Goal: Task Accomplishment & Management: Manage account settings

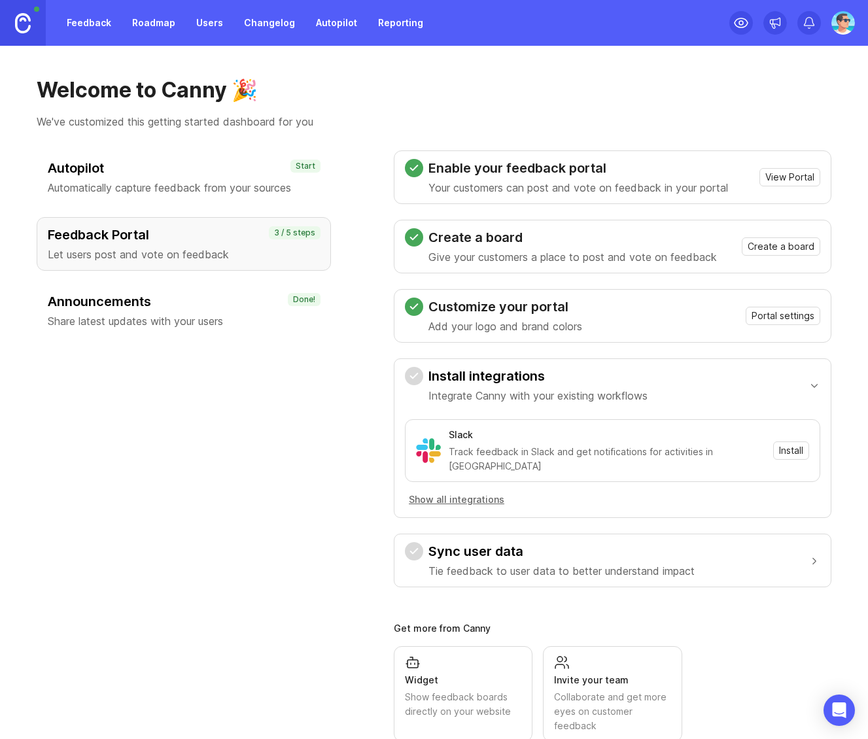
click at [73, 25] on link "Feedback" at bounding box center [89, 23] width 60 height 24
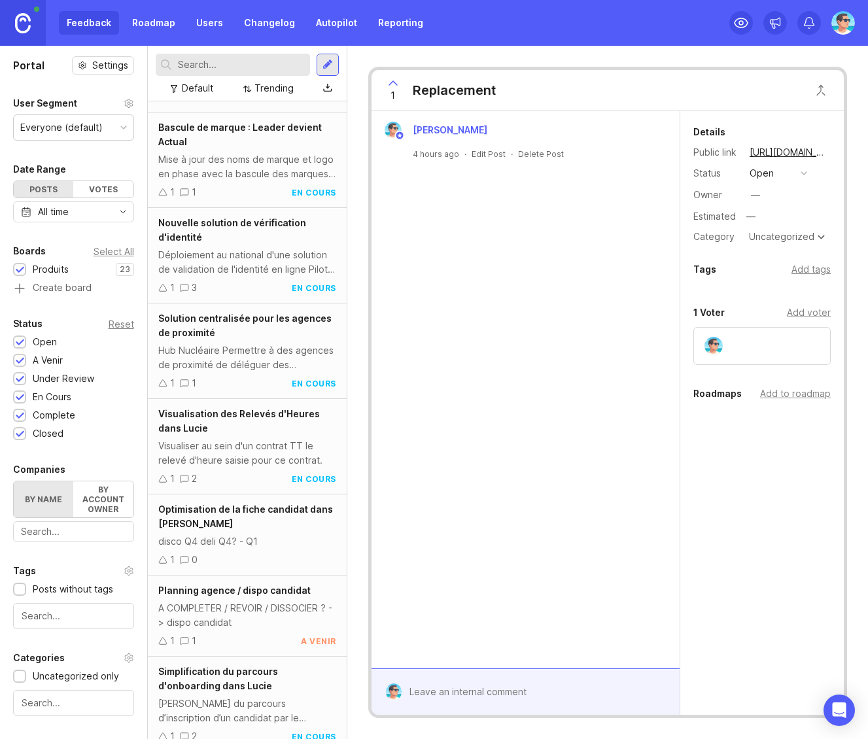
scroll to position [392, 0]
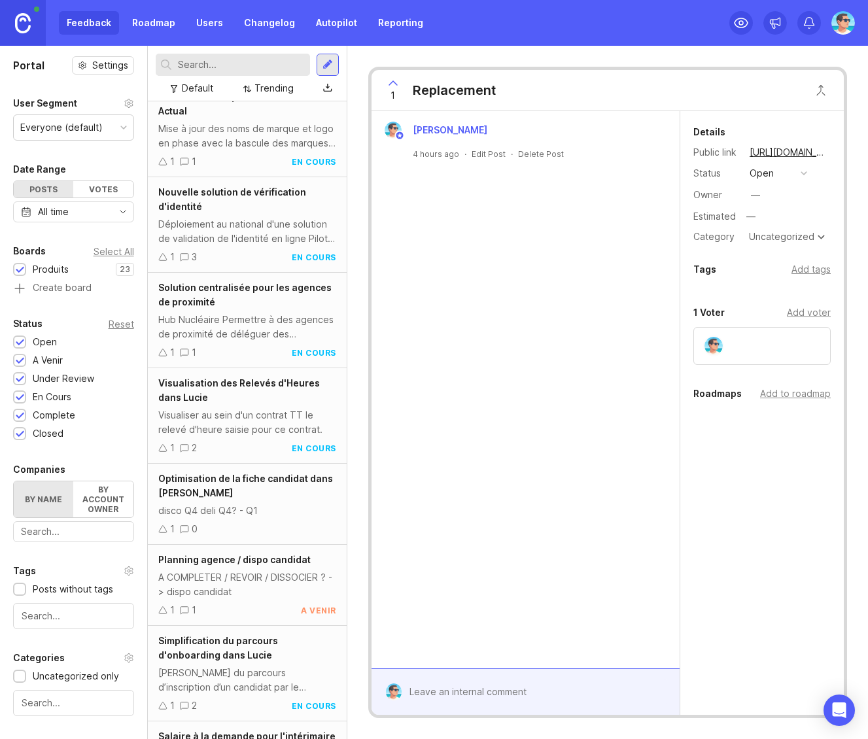
click at [247, 341] on div "Hub Nucléaire Permettre à des agences de proximité de déléguer des intérimaires…" at bounding box center [247, 327] width 178 height 29
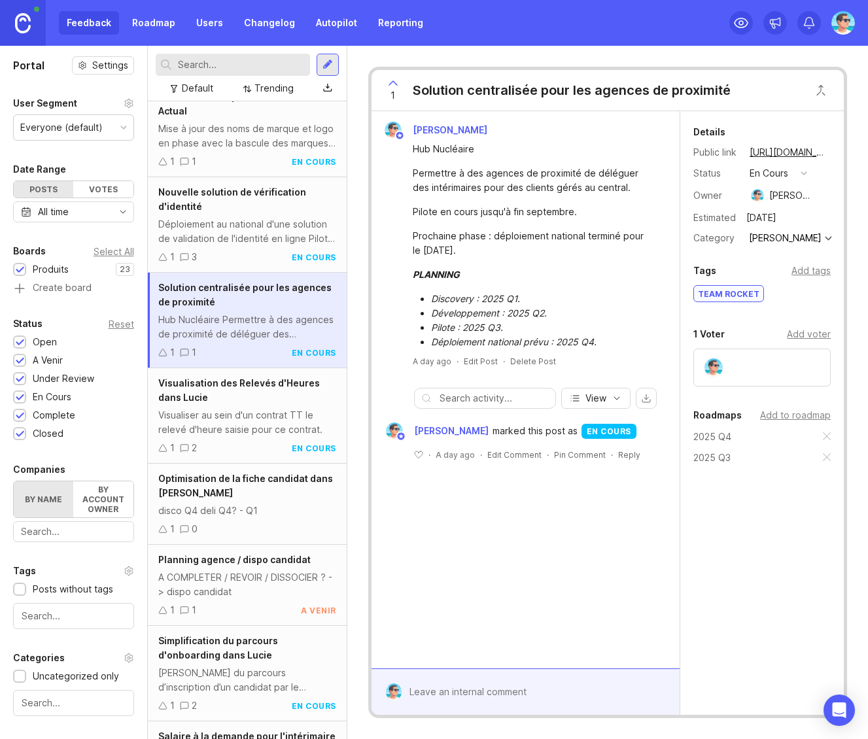
click at [839, 18] on img at bounding box center [843, 23] width 24 height 24
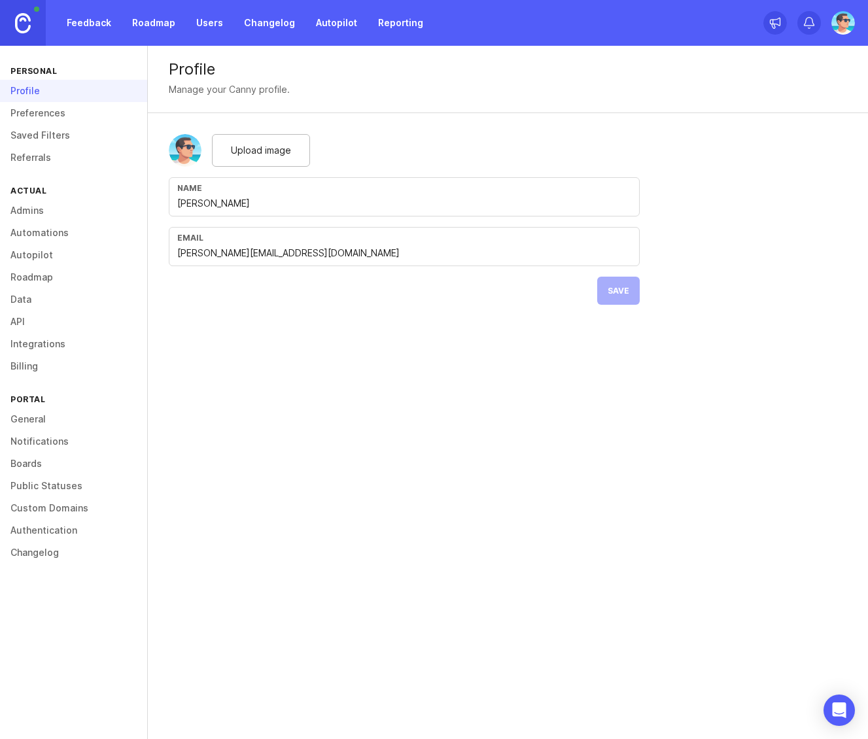
click at [212, 25] on link "Users" at bounding box center [209, 23] width 43 height 24
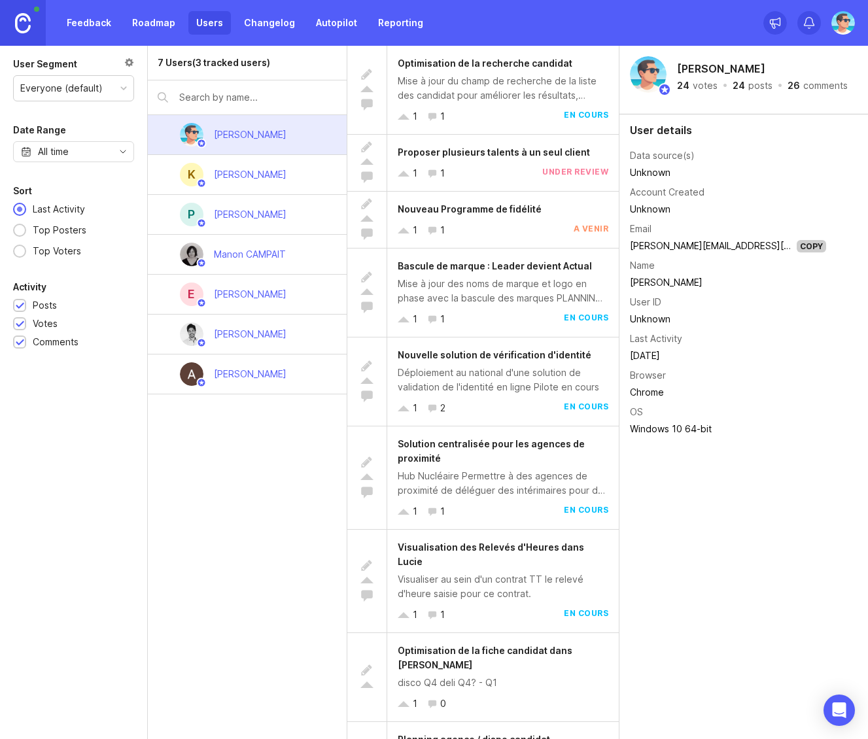
click at [840, 26] on img at bounding box center [843, 23] width 24 height 24
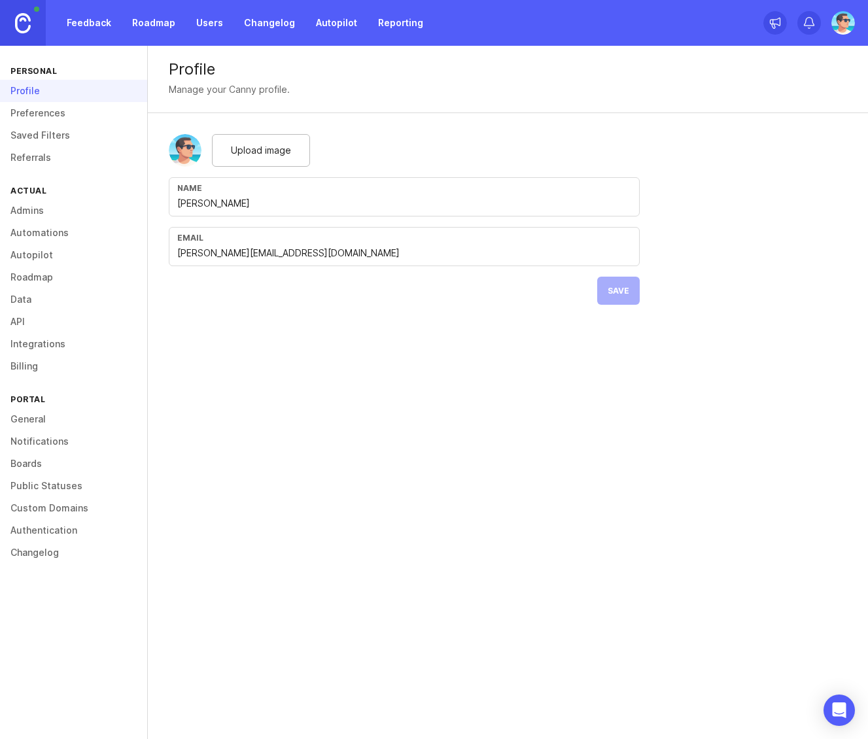
click at [29, 209] on link "Admins" at bounding box center [73, 210] width 147 height 22
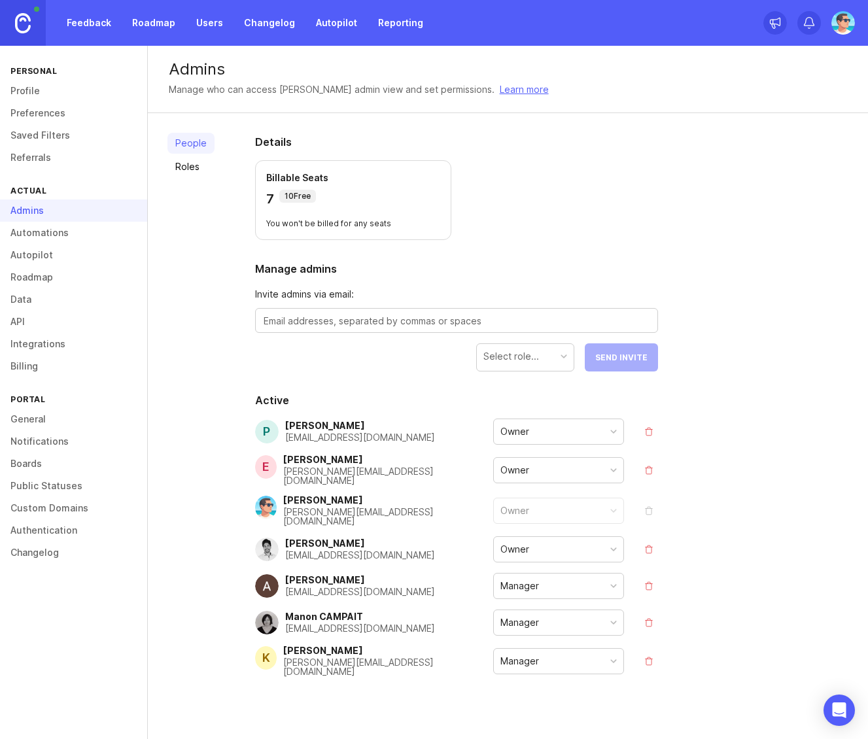
click at [409, 322] on textarea at bounding box center [457, 321] width 386 height 14
type textarea "[PERSON_NAME][EMAIL_ADDRESS][DOMAIN_NAME]"
click at [491, 360] on div "Select role..." at bounding box center [511, 356] width 56 height 14
click at [622, 358] on span "Send Invite" at bounding box center [621, 357] width 52 height 10
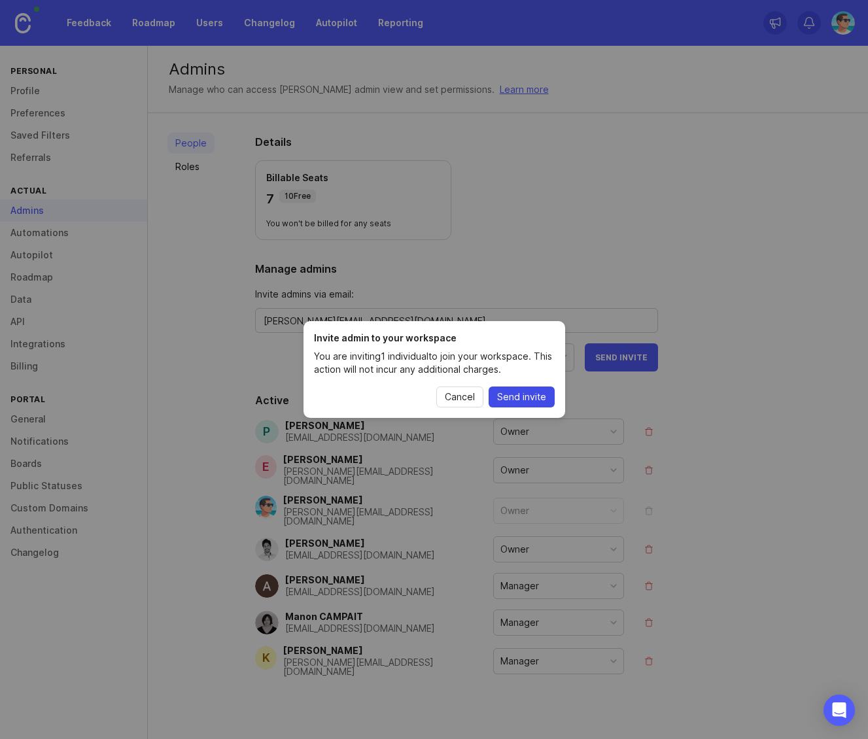
click at [542, 390] on span "Send invite" at bounding box center [521, 396] width 49 height 13
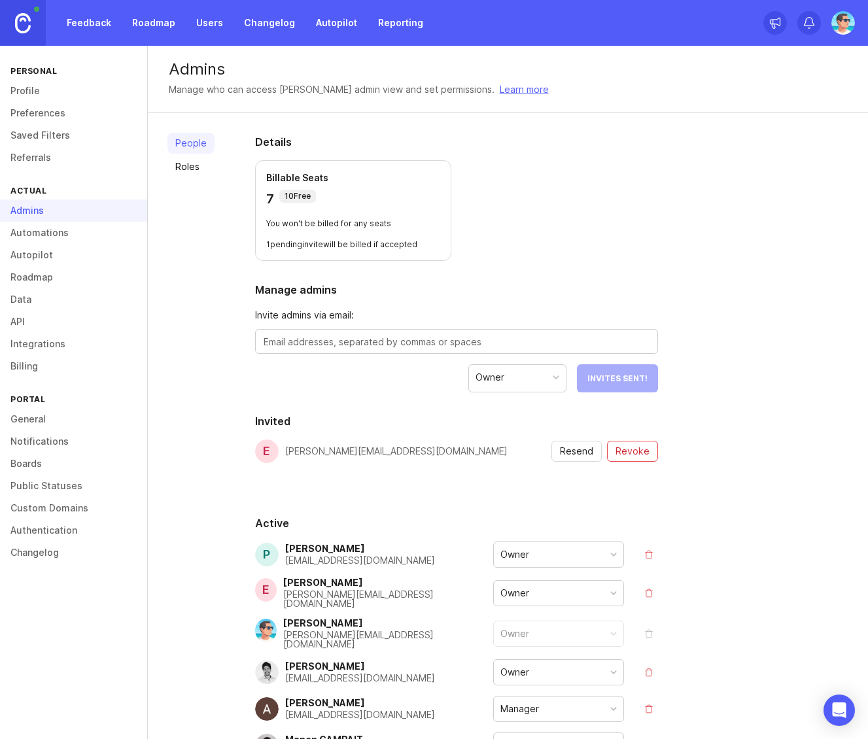
click at [14, 413] on link "General" at bounding box center [73, 419] width 147 height 22
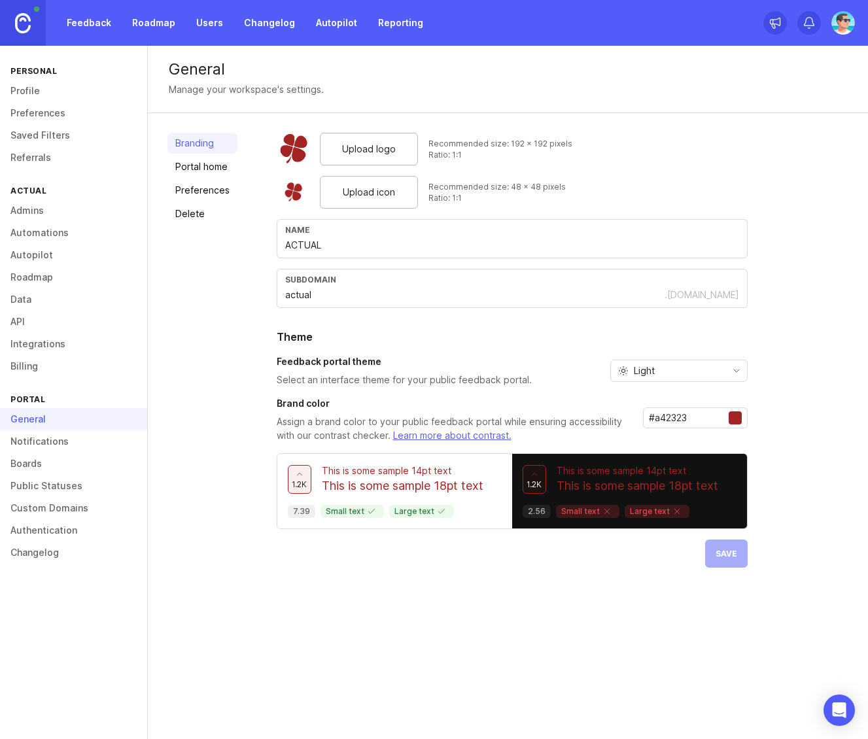
click at [21, 436] on link "Notifications" at bounding box center [73, 441] width 147 height 22
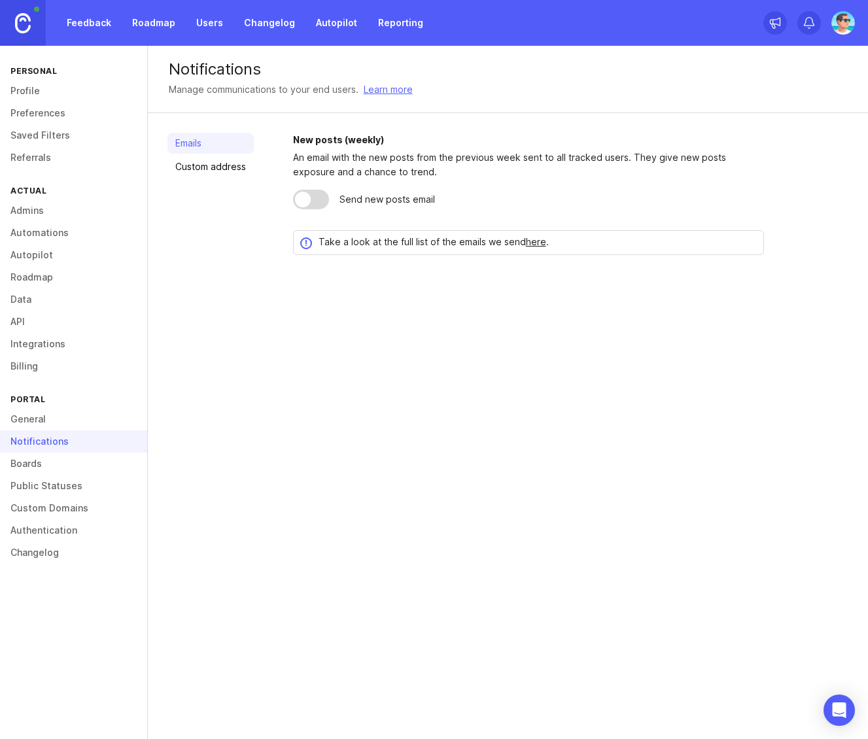
click at [29, 466] on link "Boards" at bounding box center [73, 463] width 147 height 22
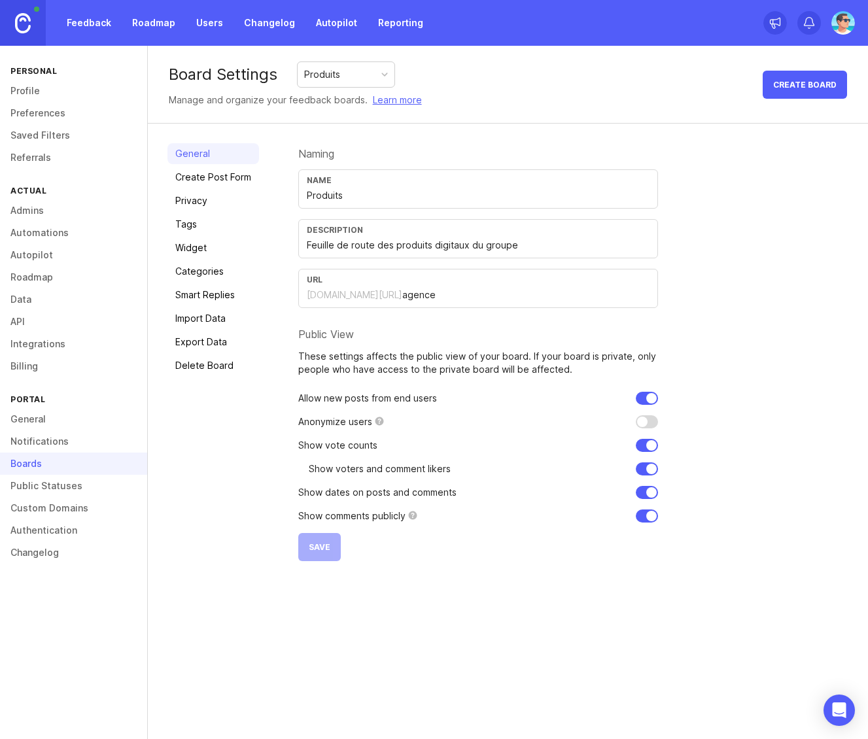
click at [30, 479] on link "Public Statuses" at bounding box center [73, 486] width 147 height 22
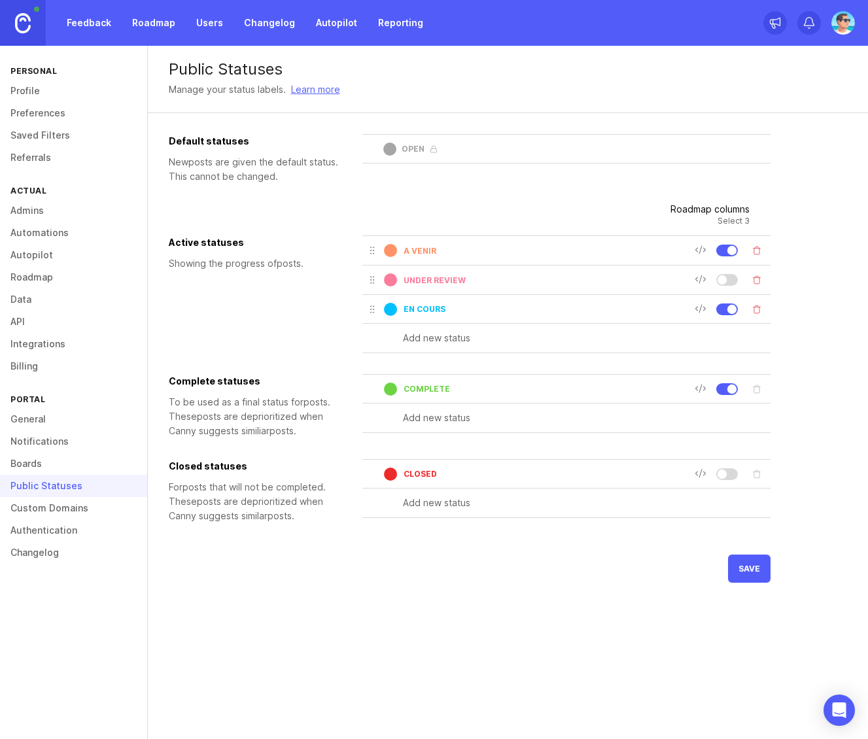
click at [31, 501] on link "Custom Domains" at bounding box center [73, 508] width 147 height 22
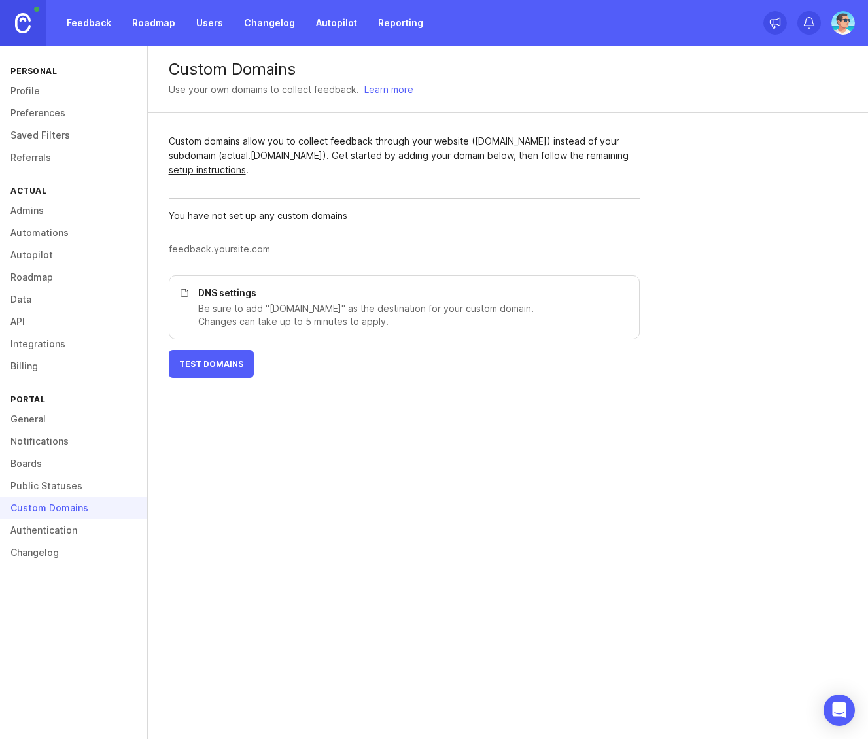
click at [41, 530] on link "Authentication" at bounding box center [73, 530] width 147 height 22
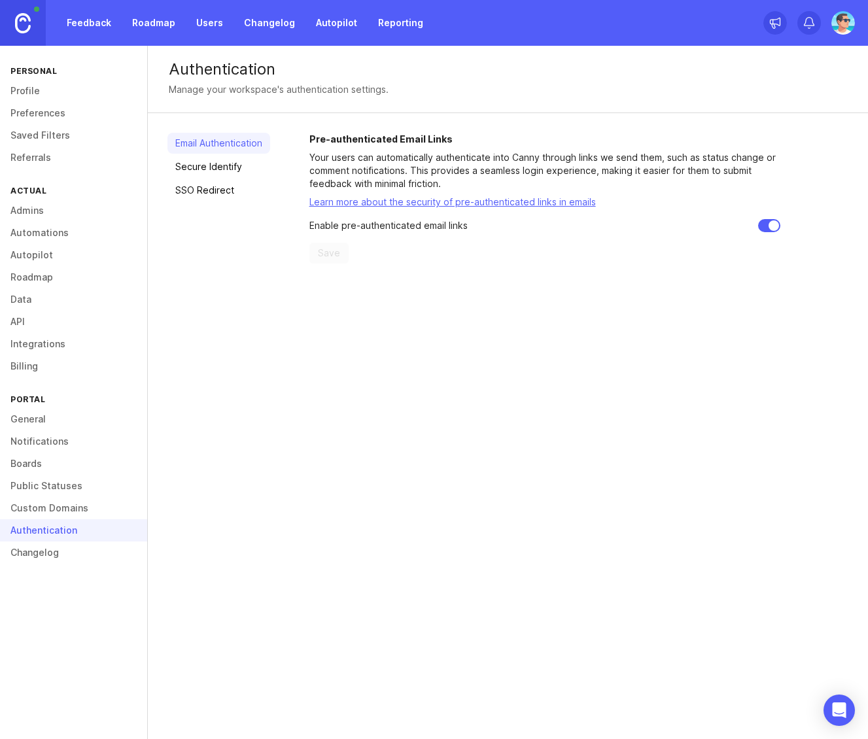
click at [40, 554] on link "Changelog" at bounding box center [73, 552] width 147 height 22
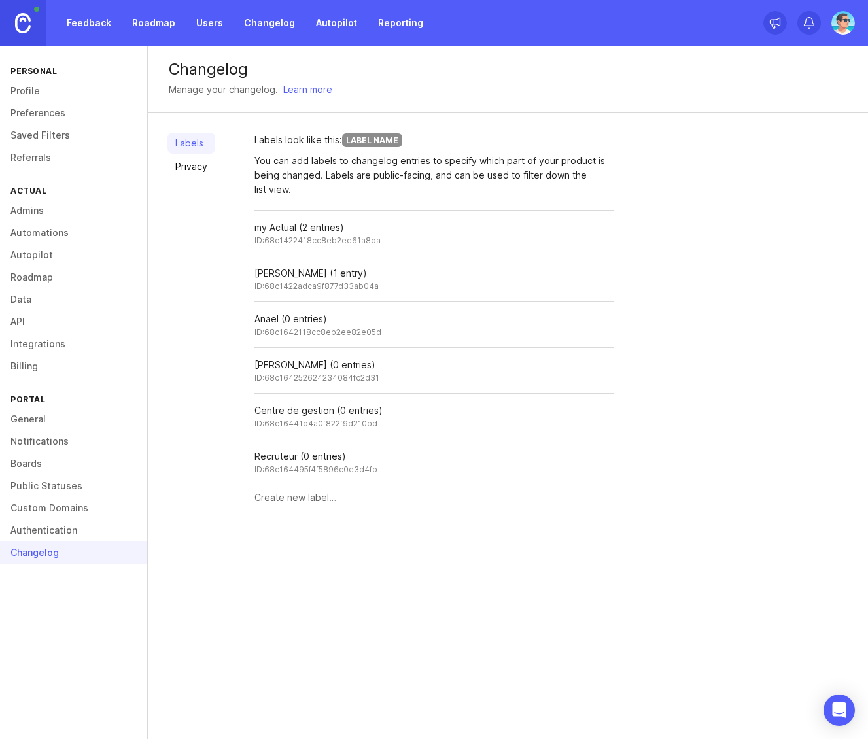
click at [29, 371] on link "Billing" at bounding box center [73, 366] width 147 height 22
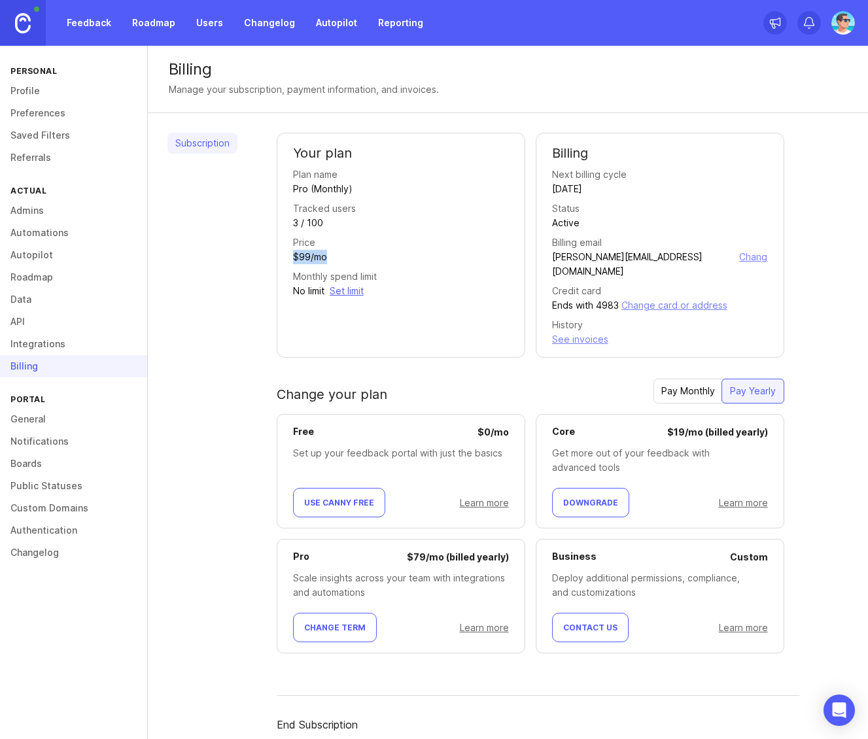
drag, startPoint x: 295, startPoint y: 252, endPoint x: 354, endPoint y: 255, distance: 58.9
click at [354, 255] on div "Price $99/mo" at bounding box center [401, 249] width 216 height 29
drag, startPoint x: 309, startPoint y: 224, endPoint x: 348, endPoint y: 224, distance: 39.2
click at [348, 224] on div "Tracked users 3 / 100" at bounding box center [401, 215] width 216 height 29
click at [338, 225] on div "Tracked users 3 / 100" at bounding box center [401, 215] width 216 height 29
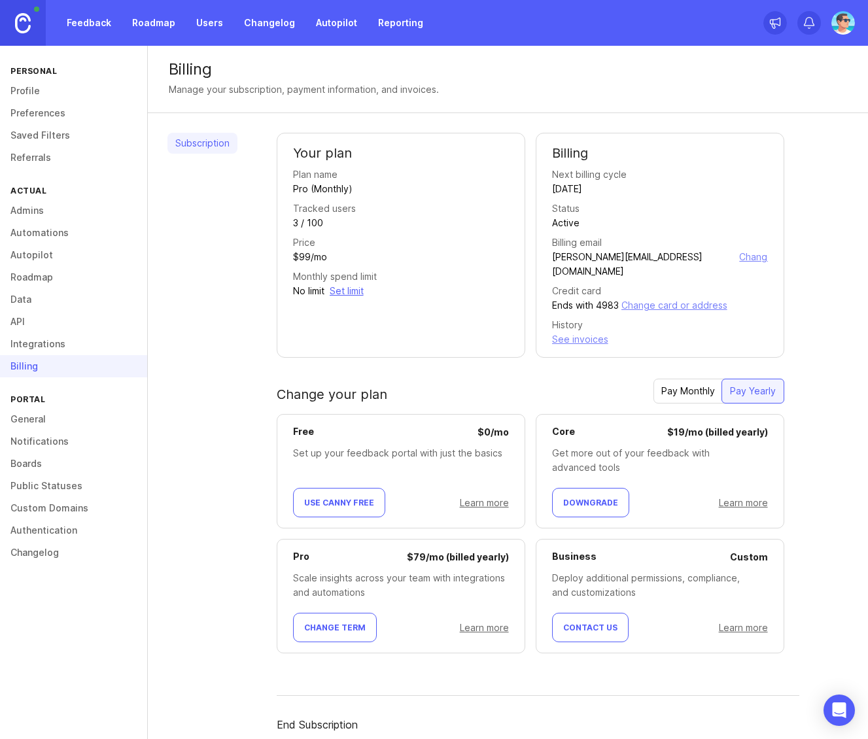
click at [101, 24] on link "Feedback" at bounding box center [89, 23] width 60 height 24
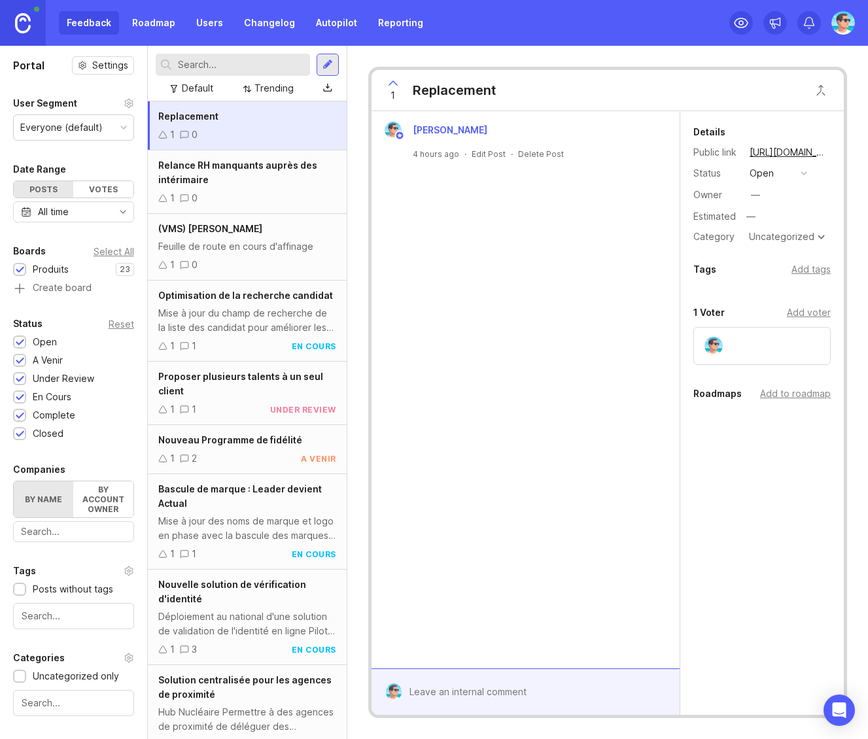
click at [154, 26] on link "Roadmap" at bounding box center [153, 23] width 59 height 24
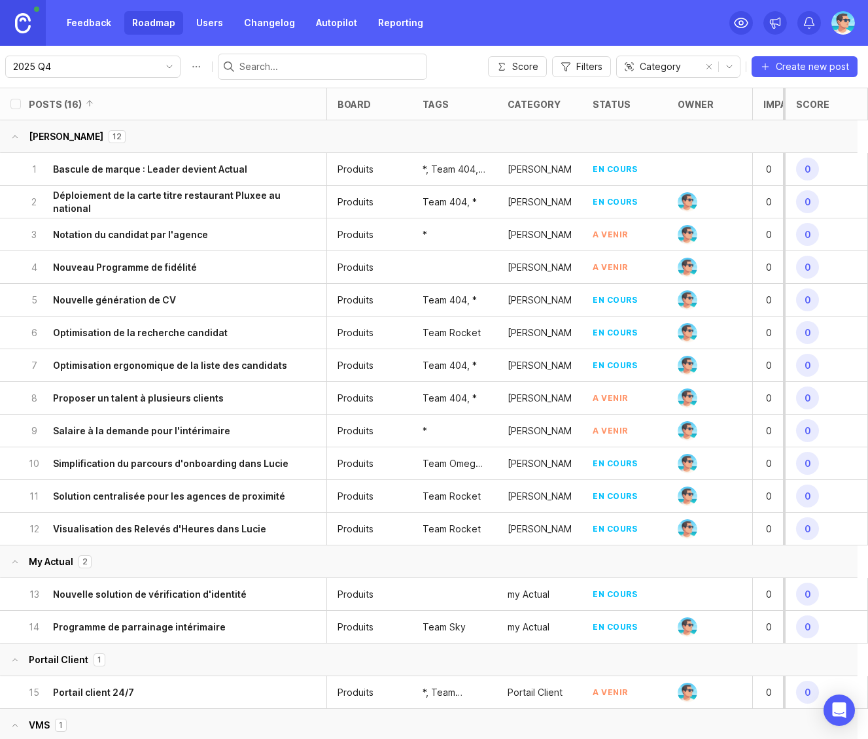
click at [103, 24] on link "Feedback" at bounding box center [89, 23] width 60 height 24
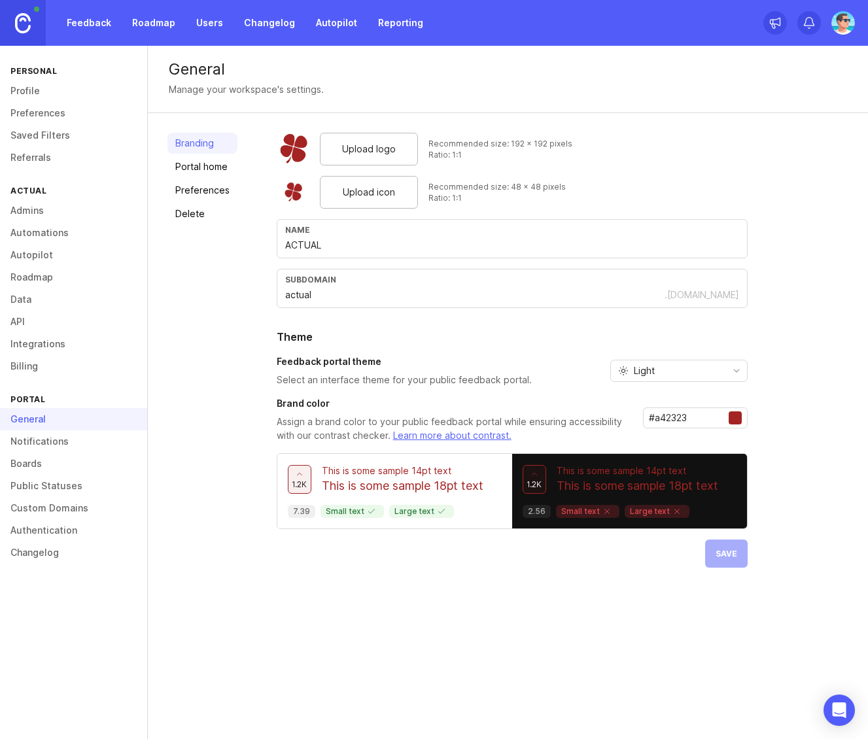
click at [32, 281] on link "Roadmap" at bounding box center [73, 277] width 147 height 22
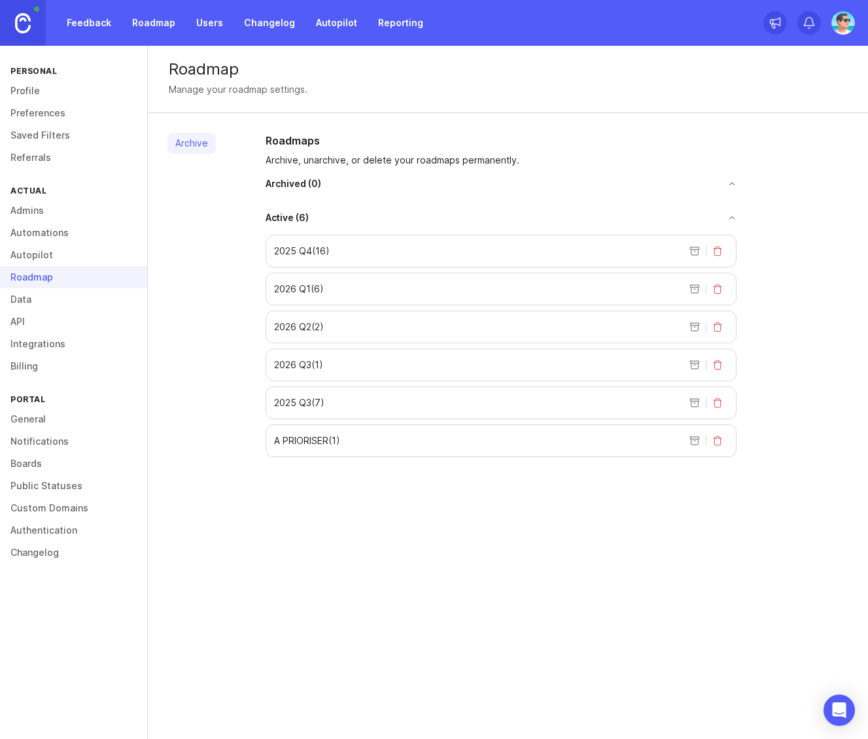
click at [54, 257] on link "Autopilot" at bounding box center [73, 255] width 147 height 22
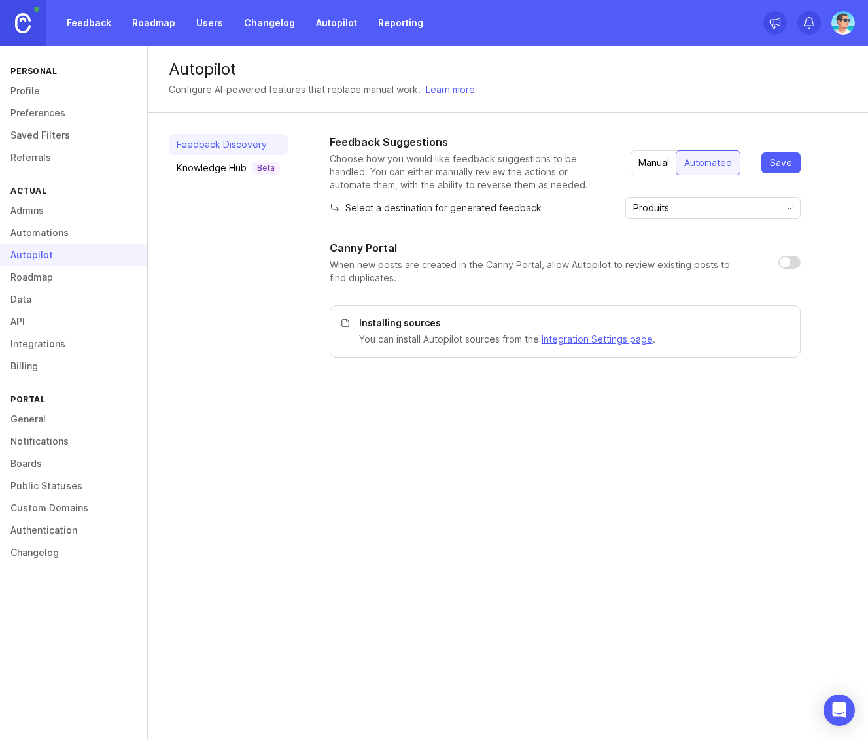
click at [54, 279] on link "Roadmap" at bounding box center [73, 277] width 147 height 22
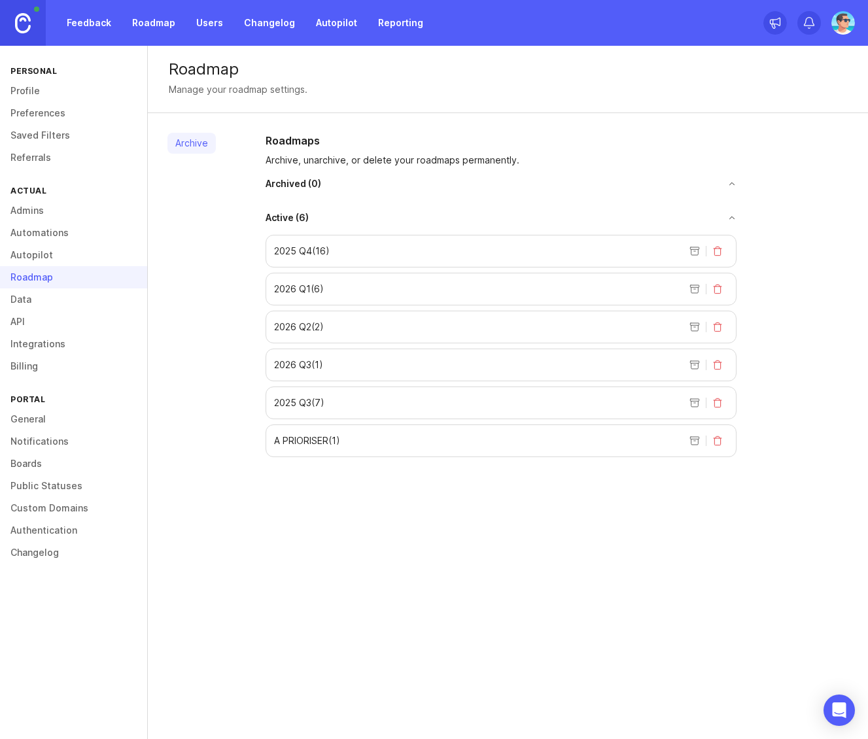
click at [507, 61] on div "Roadmap" at bounding box center [508, 69] width 678 height 16
click at [83, 25] on link "Feedback" at bounding box center [89, 23] width 60 height 24
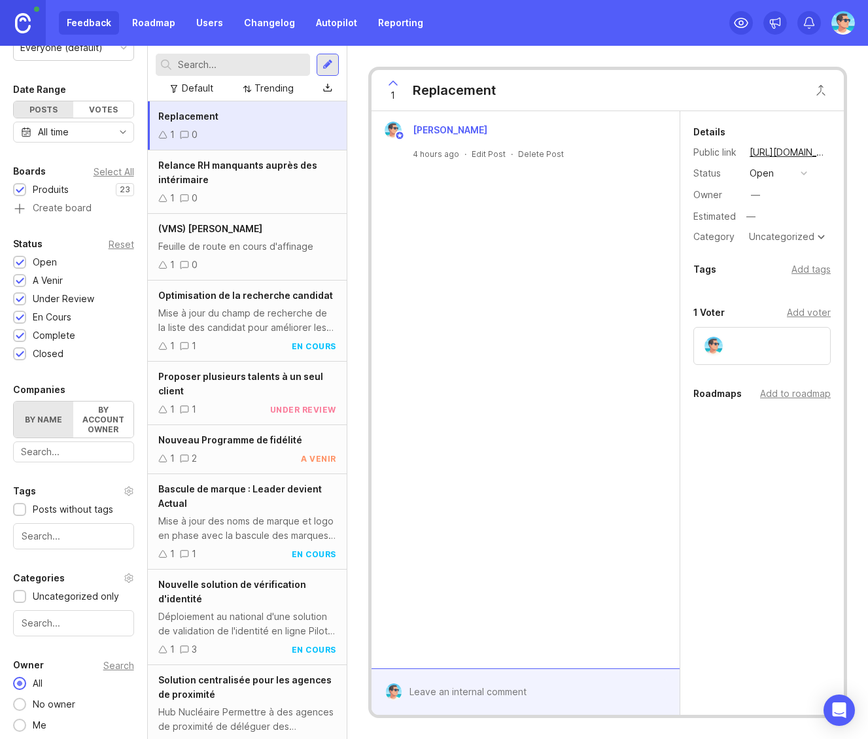
scroll to position [84, 0]
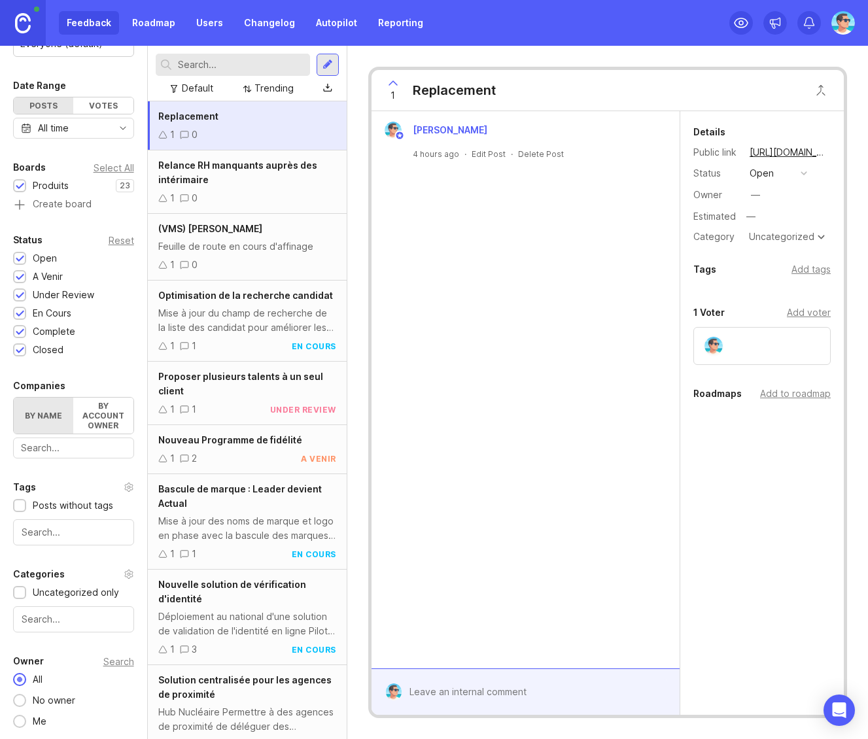
click at [154, 24] on link "Roadmap" at bounding box center [153, 23] width 59 height 24
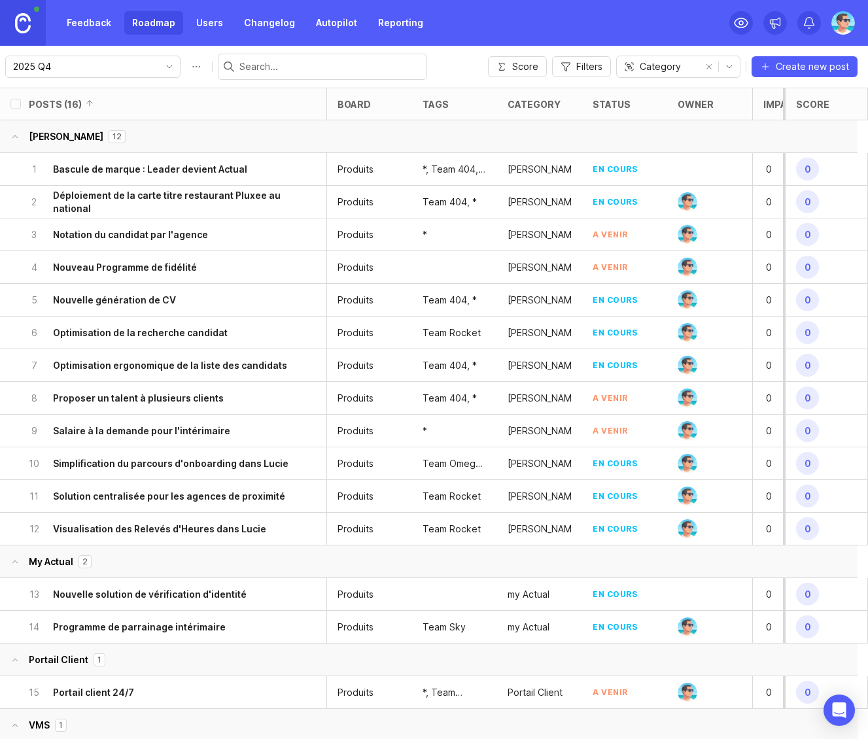
click at [139, 56] on div "2025 Q4" at bounding box center [82, 66] width 153 height 21
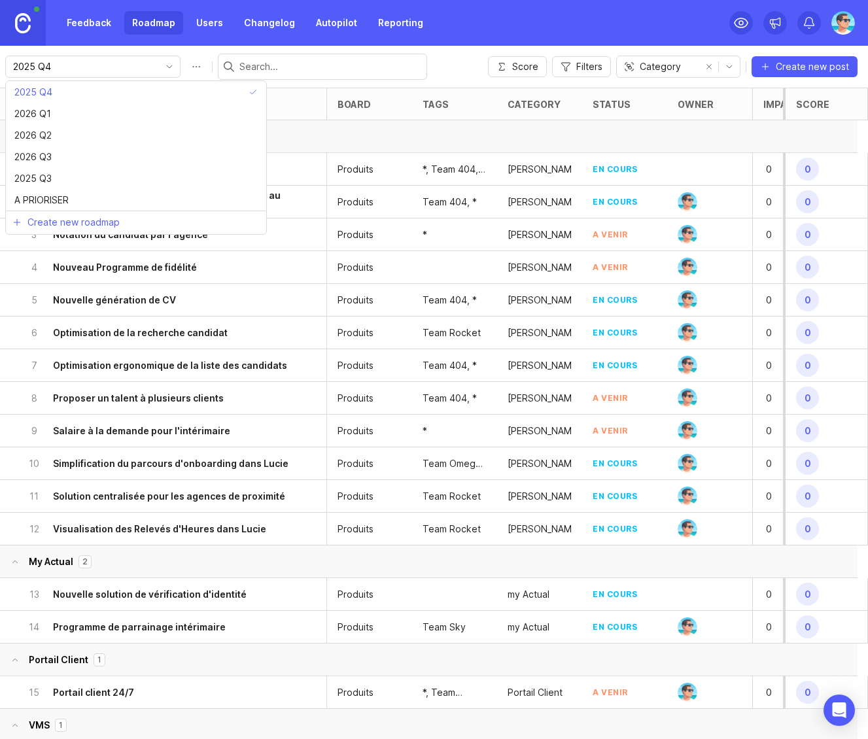
click at [191, 42] on div "Feedback Roadmap Users Changelog Autopilot Reporting" at bounding box center [215, 23] width 431 height 46
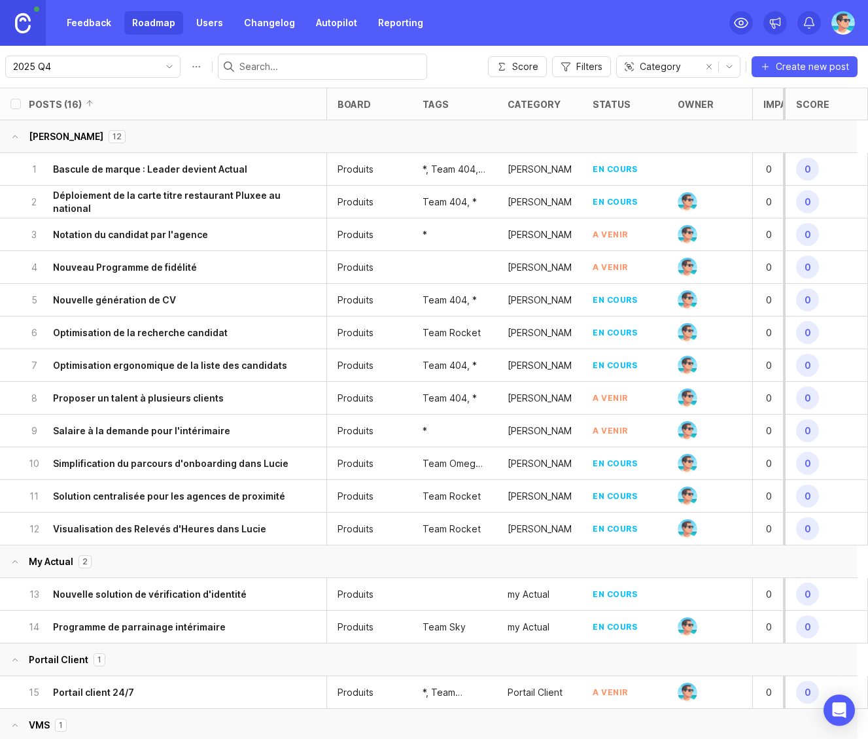
click at [133, 300] on h6 "Nouvelle génération de CV" at bounding box center [114, 300] width 123 height 13
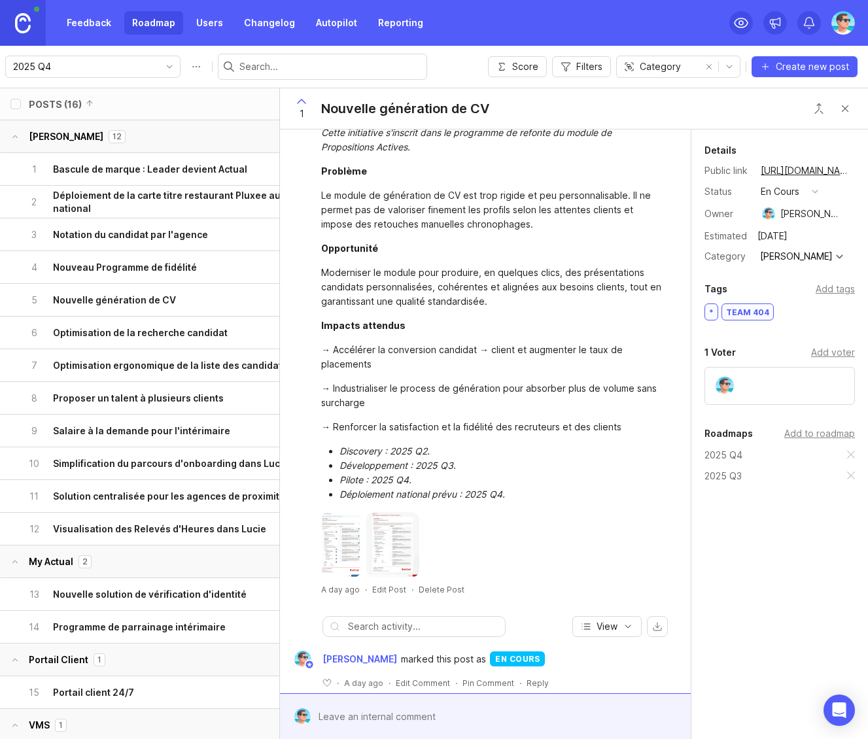
scroll to position [51, 0]
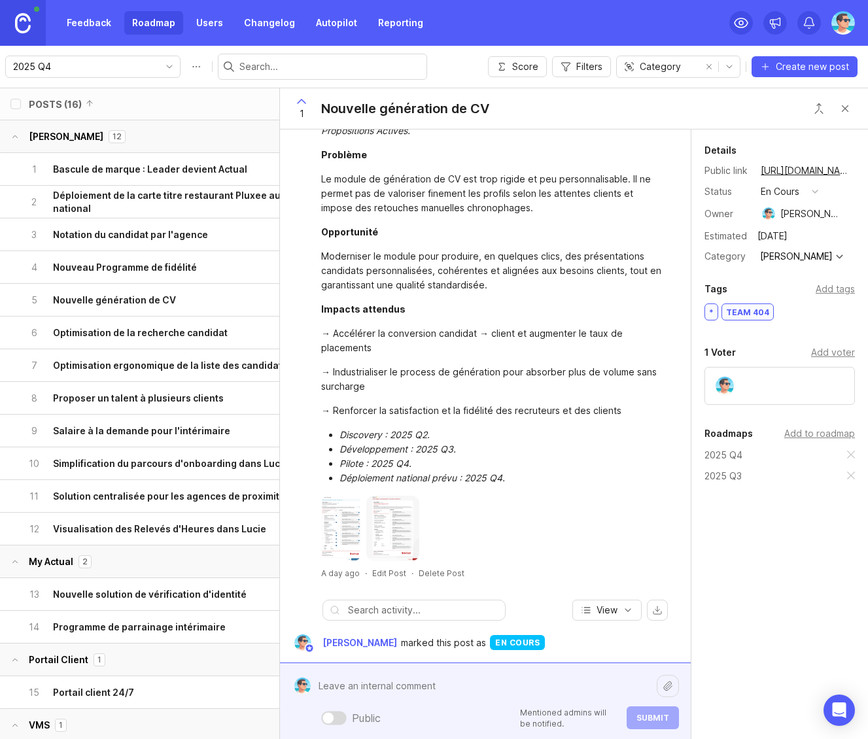
click at [437, 718] on div "Public Mentioned admins will be notified. Submit" at bounding box center [495, 701] width 368 height 56
type textarea "NO GO DIRECTION"
click at [627, 715] on button "Submit" at bounding box center [652, 717] width 52 height 23
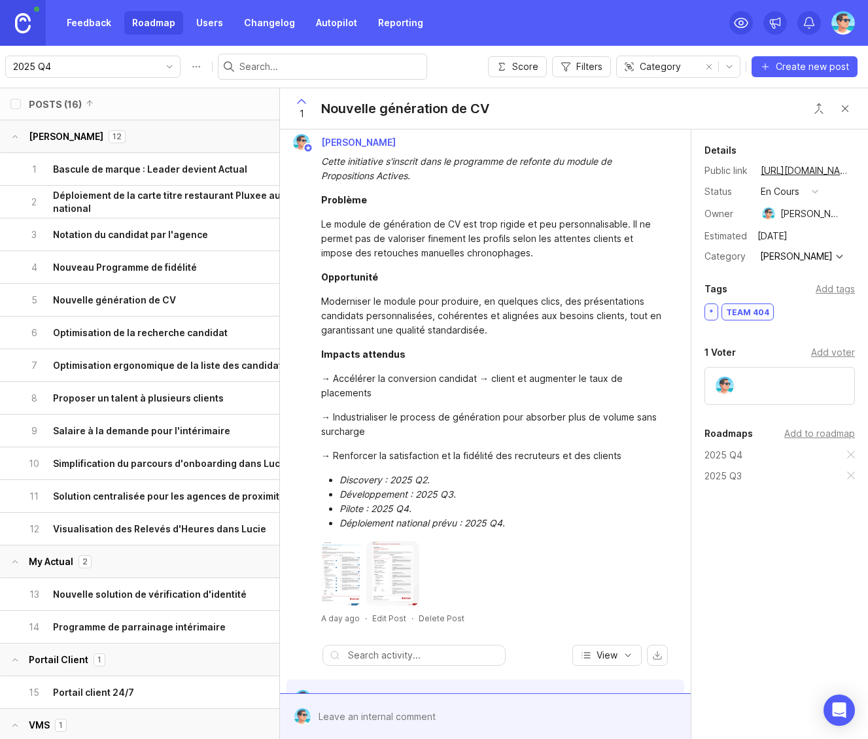
scroll to position [0, 0]
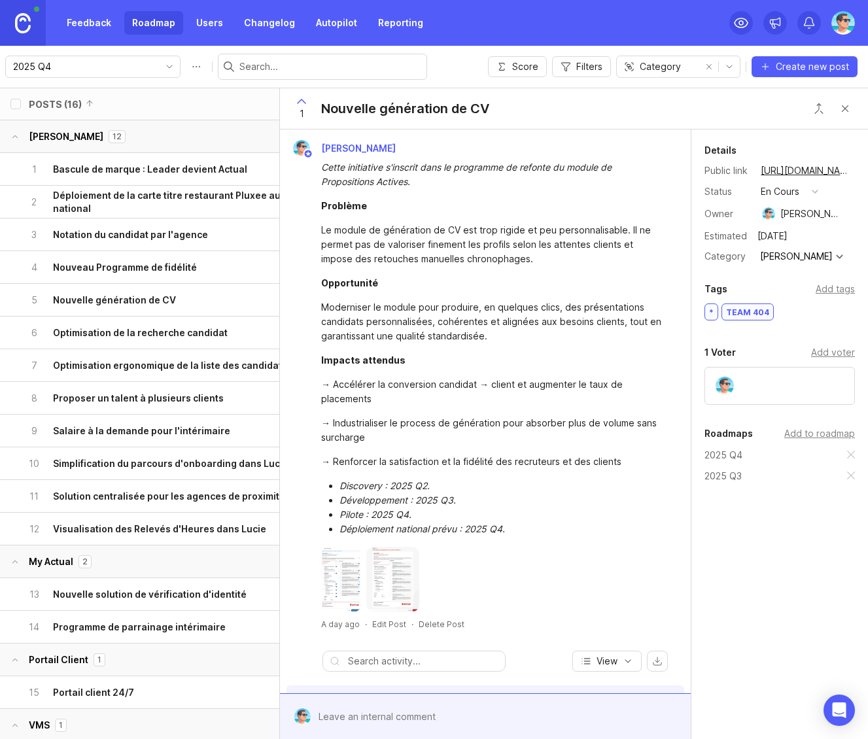
click at [299, 499] on div "Cette initiative s'inscrit dans le programme de refonte du module de Propositio…" at bounding box center [485, 384] width 400 height 455
click at [156, 437] on div "9 Salaire à la demande pour l'intérimaire" at bounding box center [158, 431] width 261 height 32
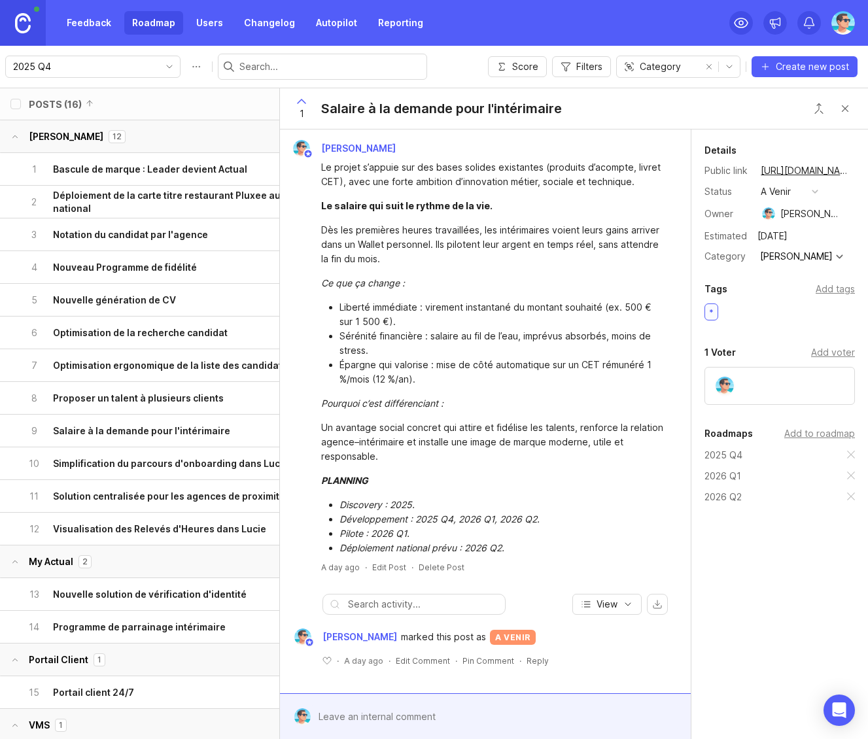
click at [264, 22] on link "Changelog" at bounding box center [269, 23] width 67 height 24
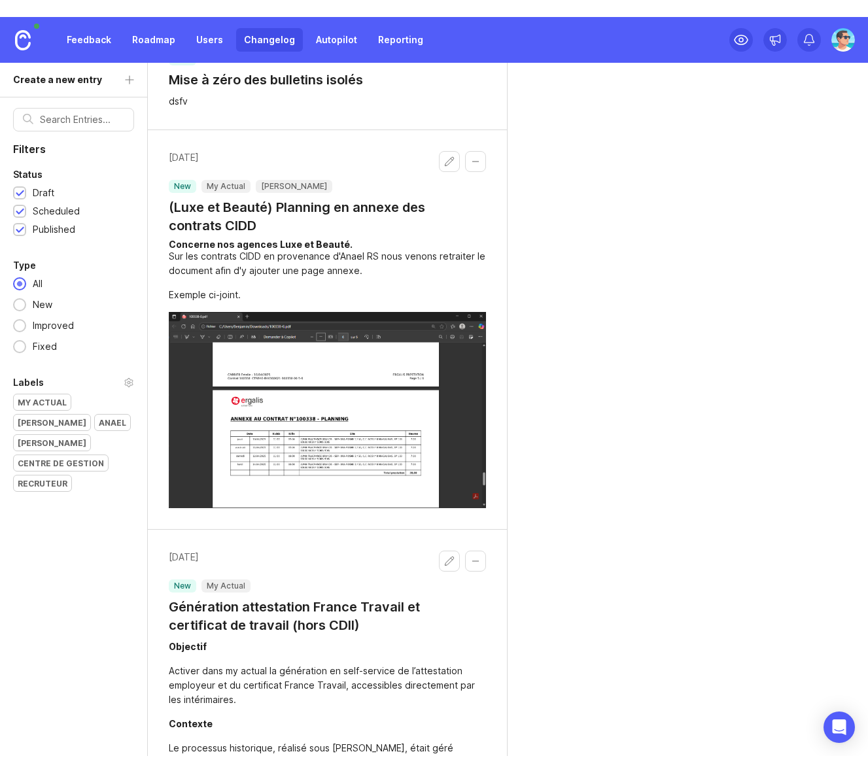
scroll to position [327, 0]
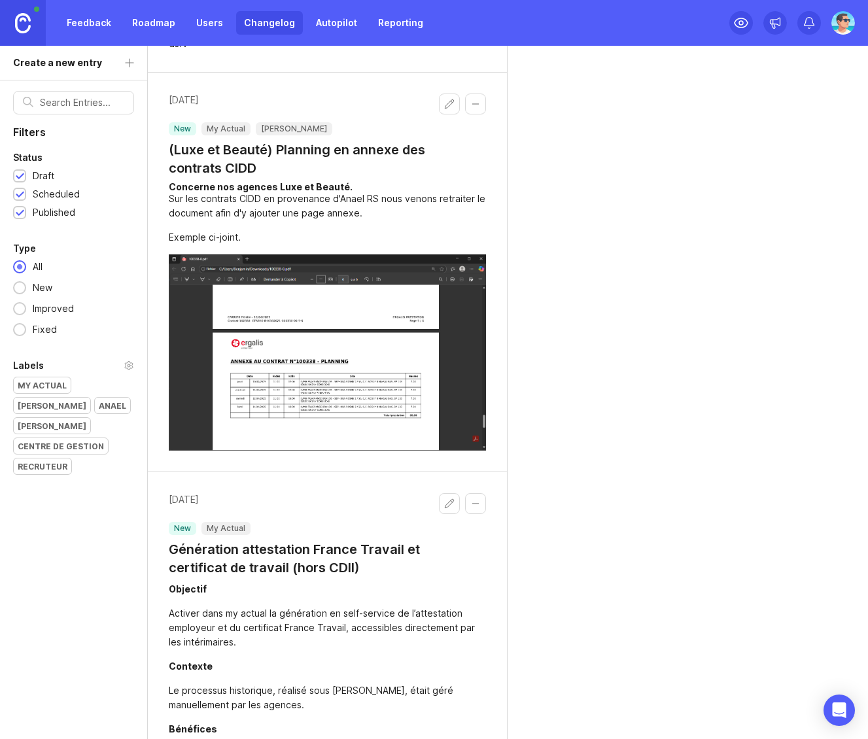
click at [97, 29] on link "Feedback" at bounding box center [89, 23] width 60 height 24
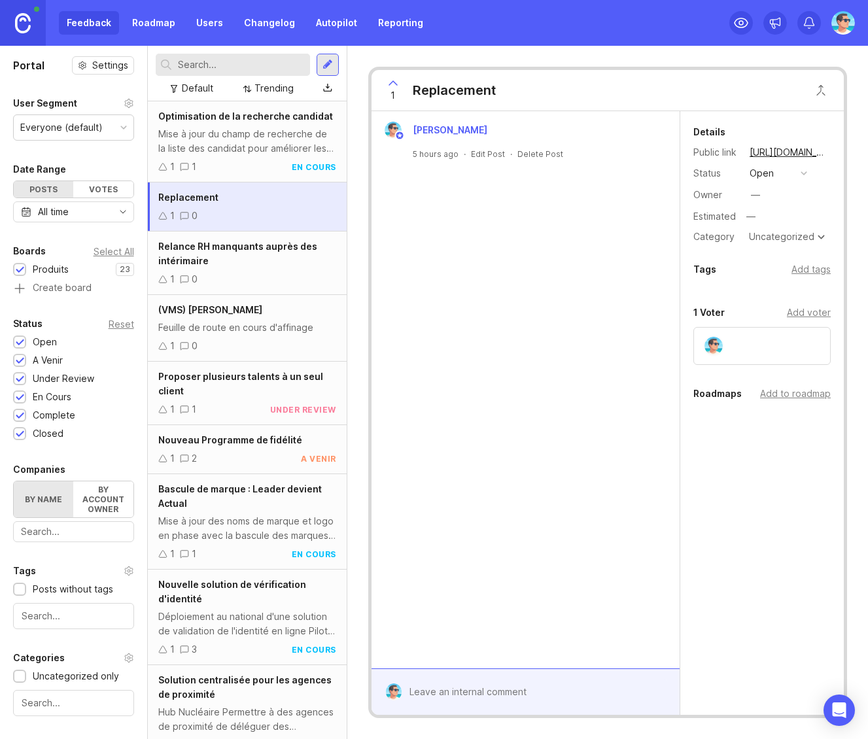
click at [157, 33] on link "Roadmap" at bounding box center [153, 23] width 59 height 24
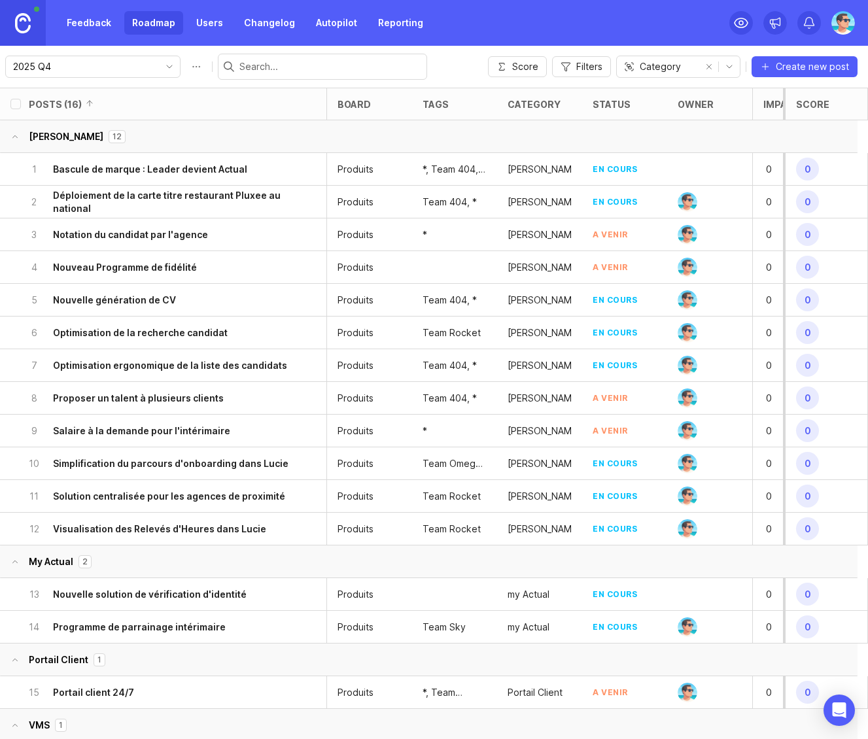
click at [95, 24] on link "Feedback" at bounding box center [89, 23] width 60 height 24
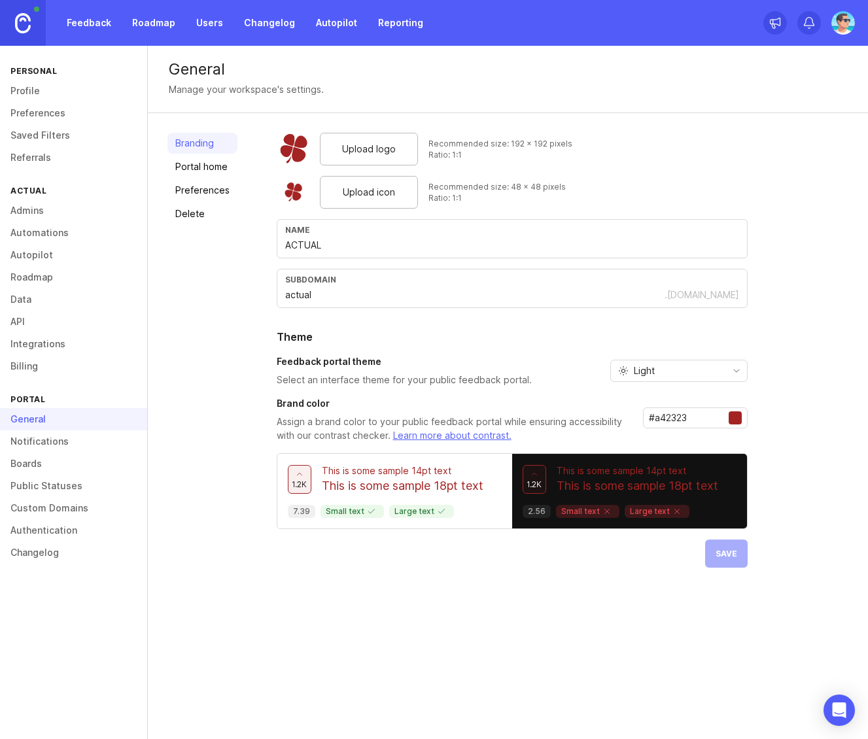
click at [24, 462] on link "Boards" at bounding box center [73, 463] width 147 height 22
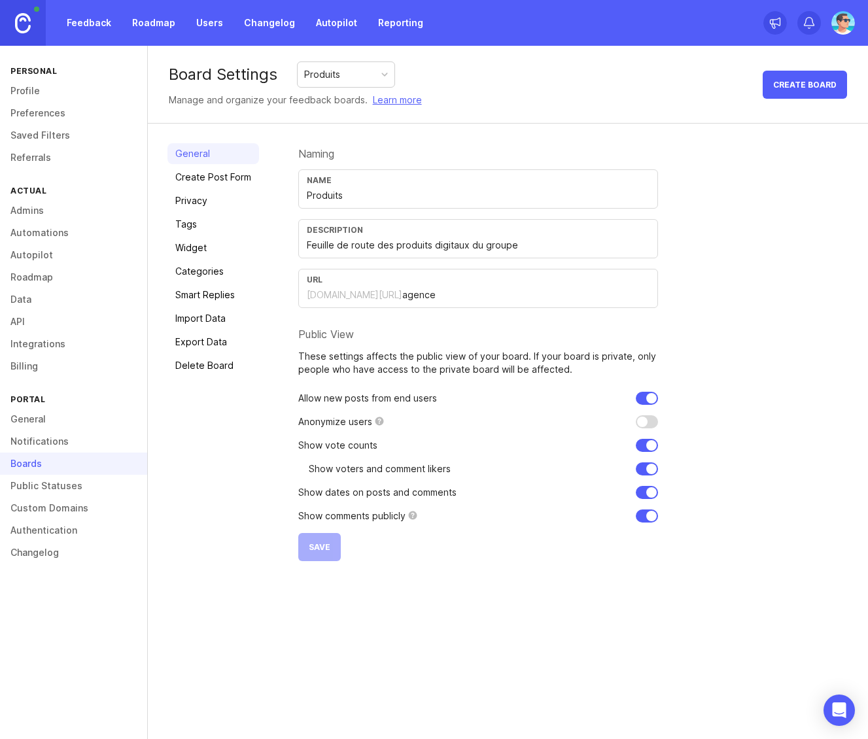
click at [354, 76] on div "Produits" at bounding box center [346, 74] width 97 height 25
click at [487, 80] on div "Board Settings Produits Manage and organize your feedback boards. Learn more Cr…" at bounding box center [508, 85] width 720 height 78
click at [220, 175] on link "Create Post Form" at bounding box center [213, 177] width 92 height 21
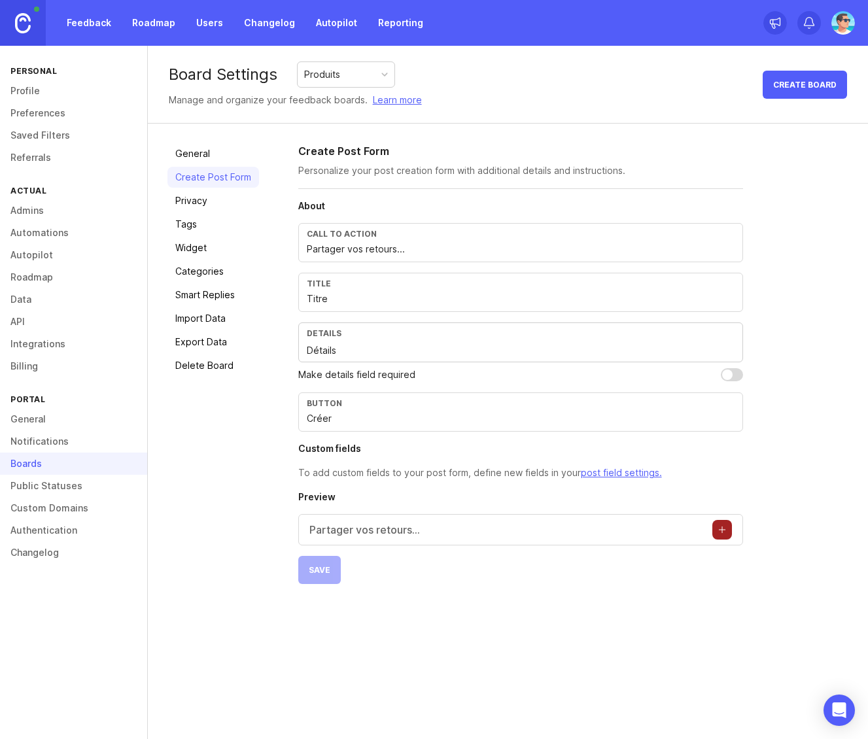
click at [218, 199] on link "Privacy" at bounding box center [213, 200] width 92 height 21
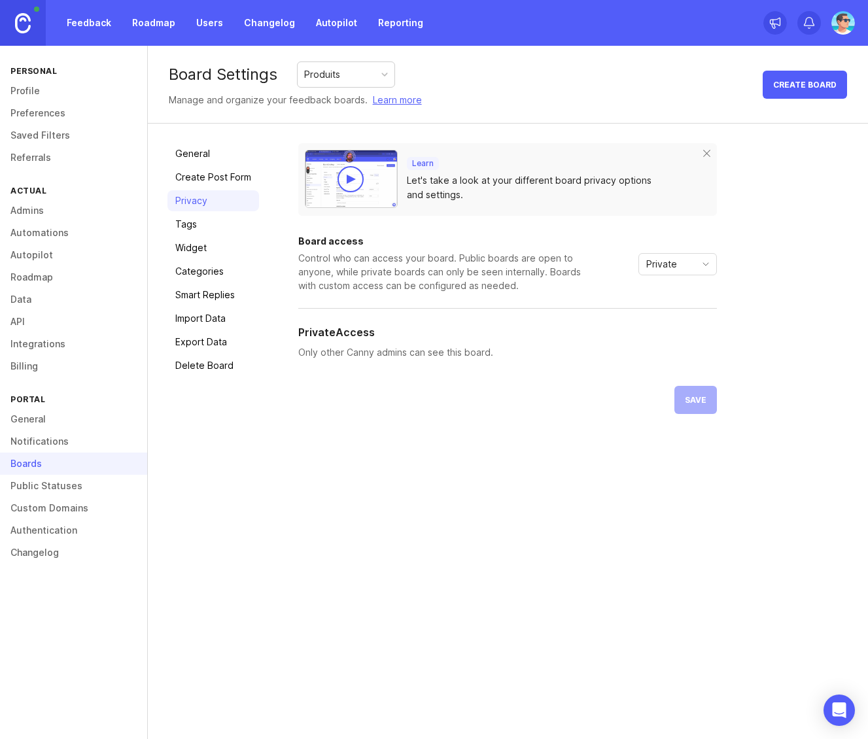
click at [207, 222] on link "Tags" at bounding box center [213, 224] width 92 height 21
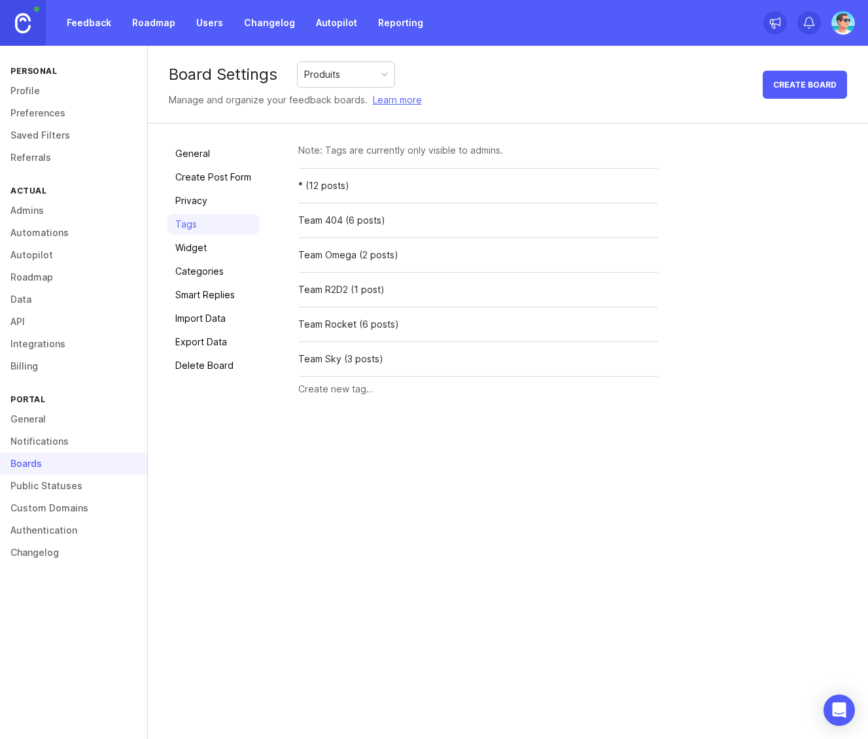
click at [226, 248] on link "Widget" at bounding box center [213, 247] width 92 height 21
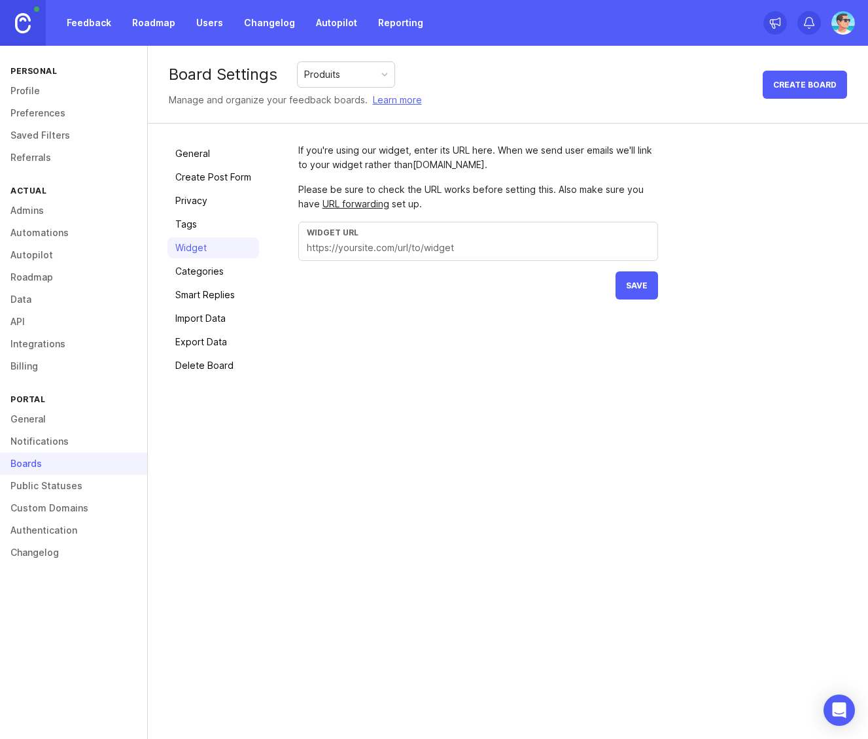
click at [222, 268] on link "Categories" at bounding box center [213, 271] width 92 height 21
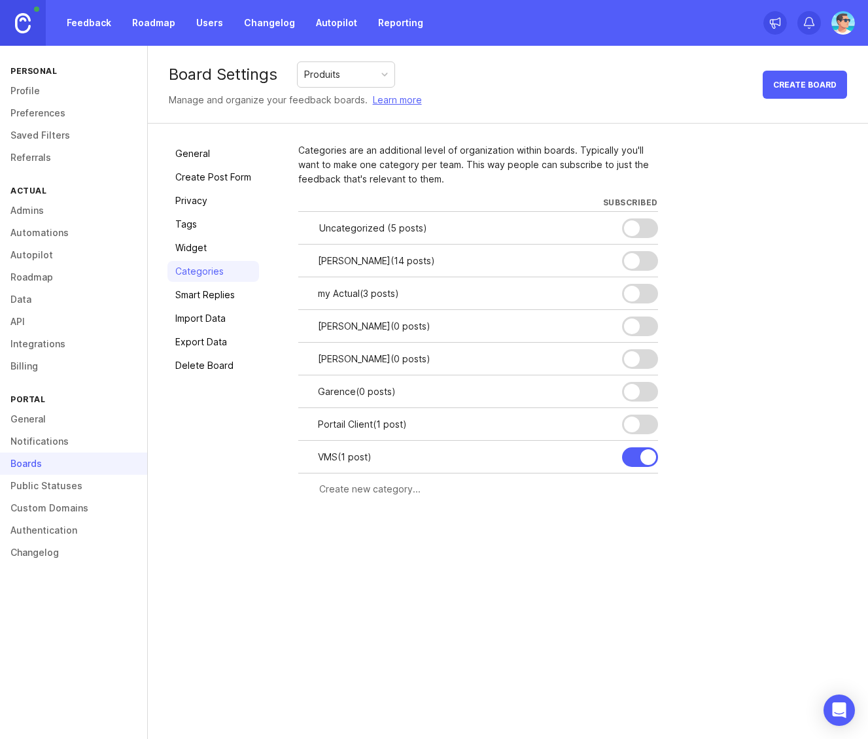
click at [213, 295] on link "Smart Replies" at bounding box center [213, 294] width 92 height 21
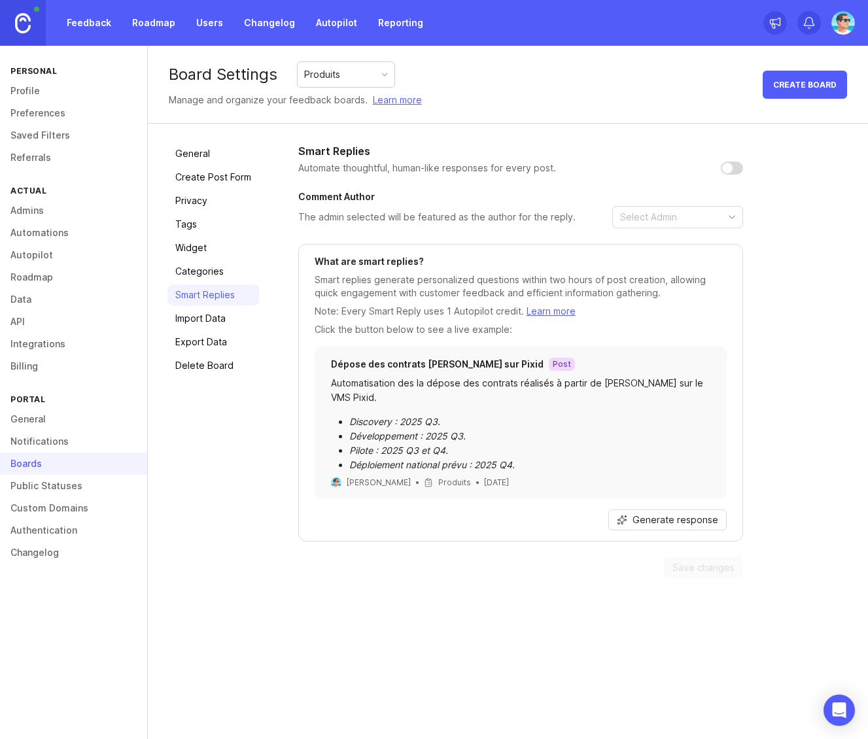
click at [203, 325] on link "Import Data" at bounding box center [213, 318] width 92 height 21
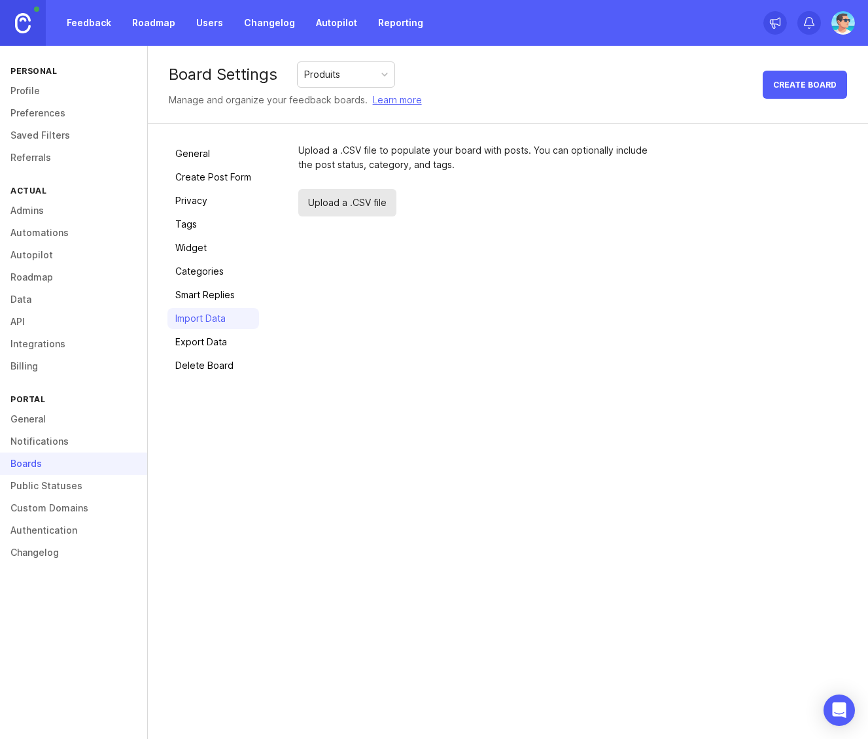
click at [201, 343] on link "Export Data" at bounding box center [213, 342] width 92 height 21
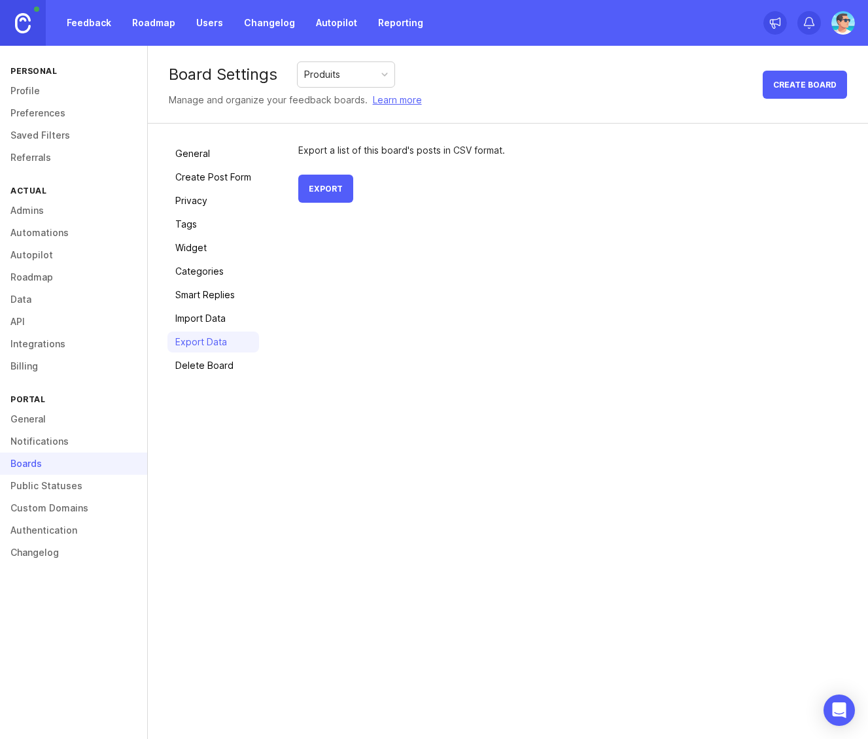
click at [30, 213] on link "Admins" at bounding box center [73, 210] width 147 height 22
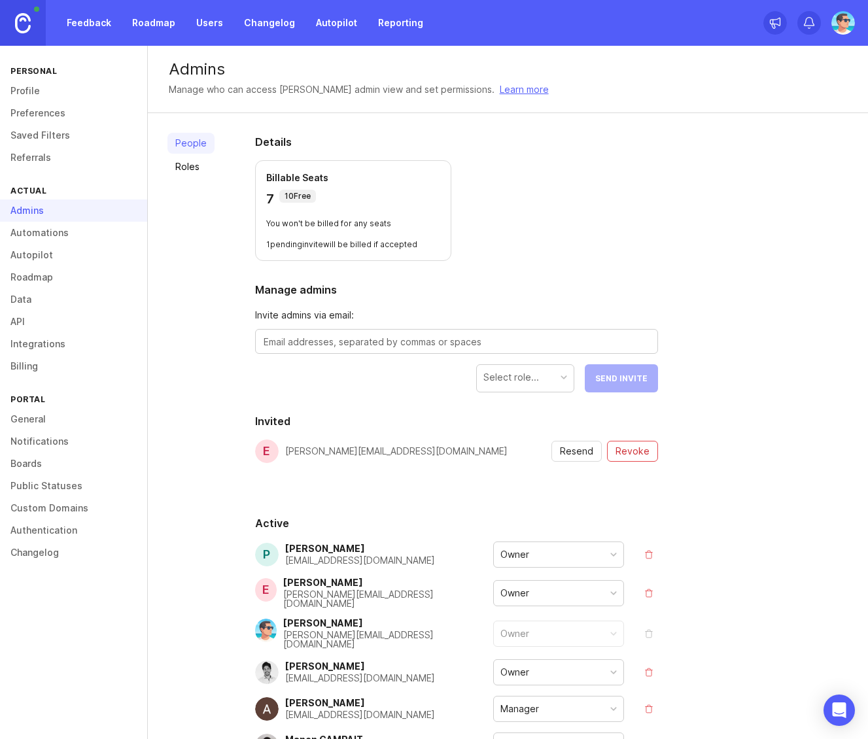
click at [43, 466] on link "Boards" at bounding box center [73, 463] width 147 height 22
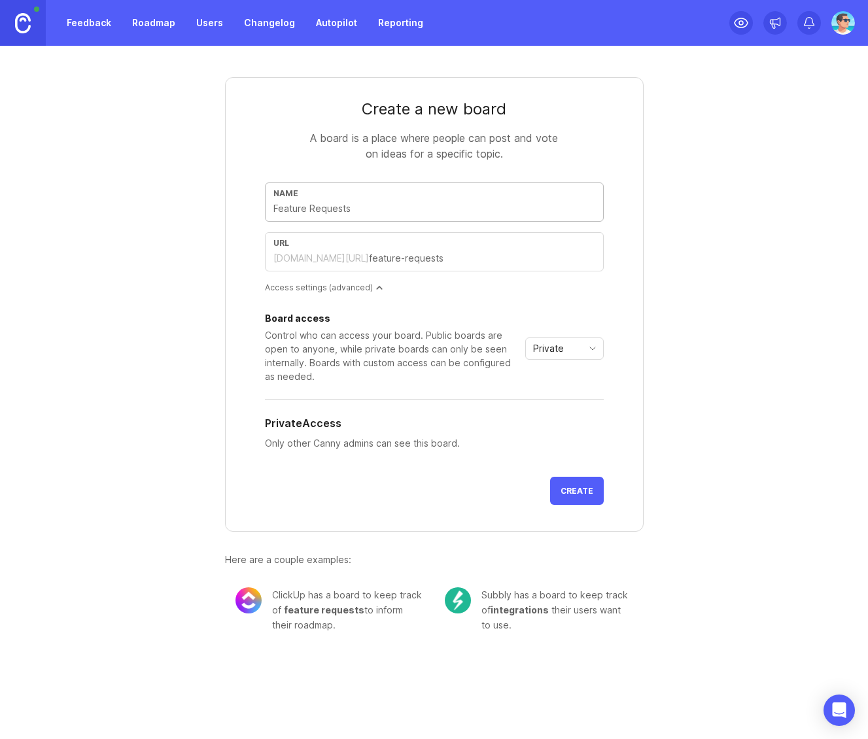
click at [393, 212] on input "text" at bounding box center [434, 208] width 322 height 14
type input "S"
type input "s"
type input "Sy"
type input "sy"
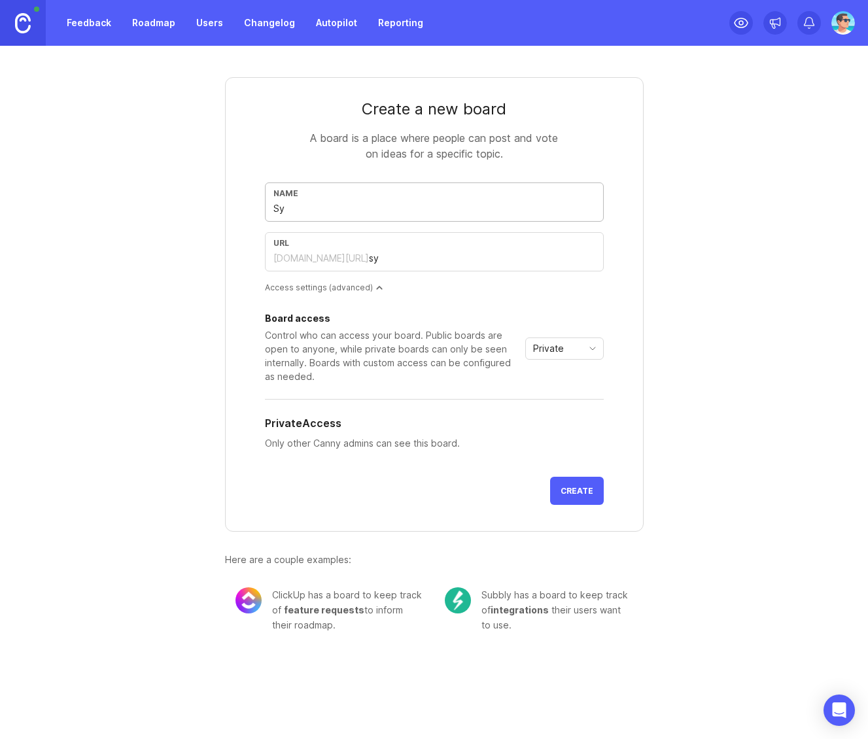
type input "Sys"
type input "sys"
type input "Syst"
type input "syst"
type input "Syste"
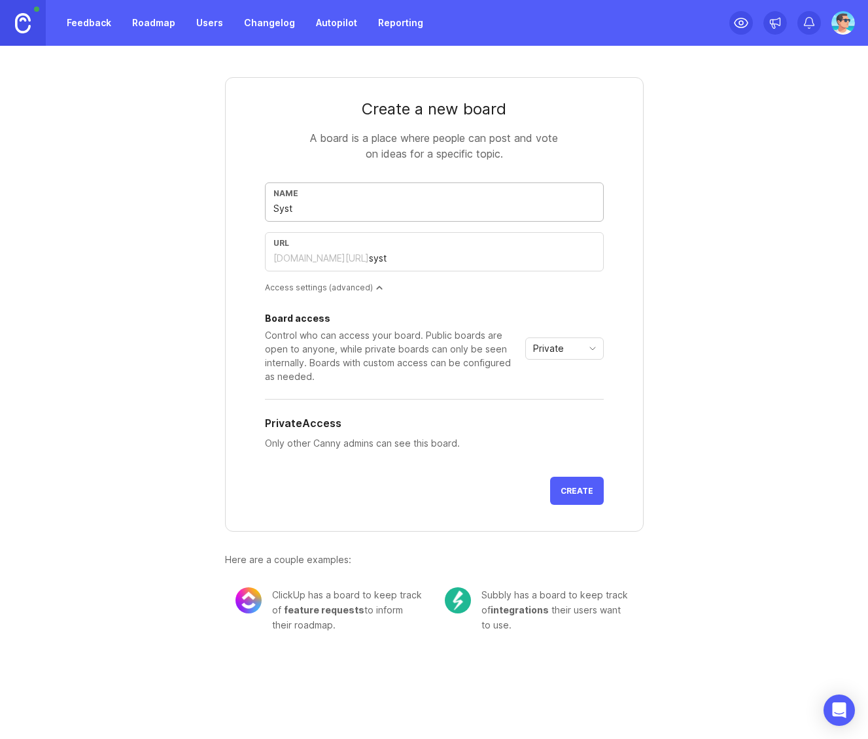
type input "syste"
type input "System"
type input "system"
type input "Systeme"
type input "systeme"
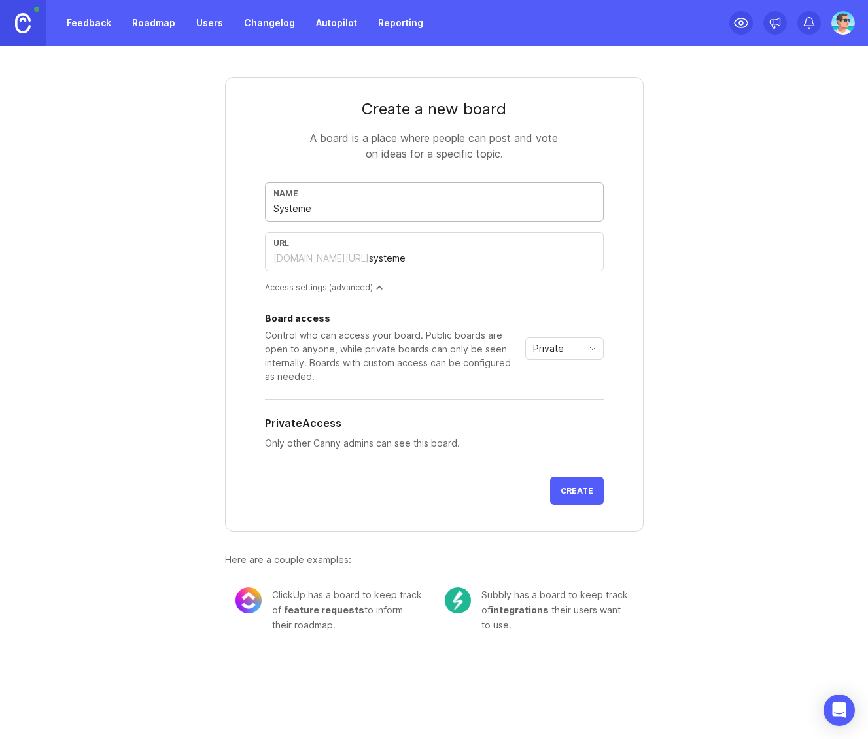
type input "Systeme d"
type input "systeme-d"
type input "Systeme d'I"
type input "systeme-di"
type input "Systeme d'In"
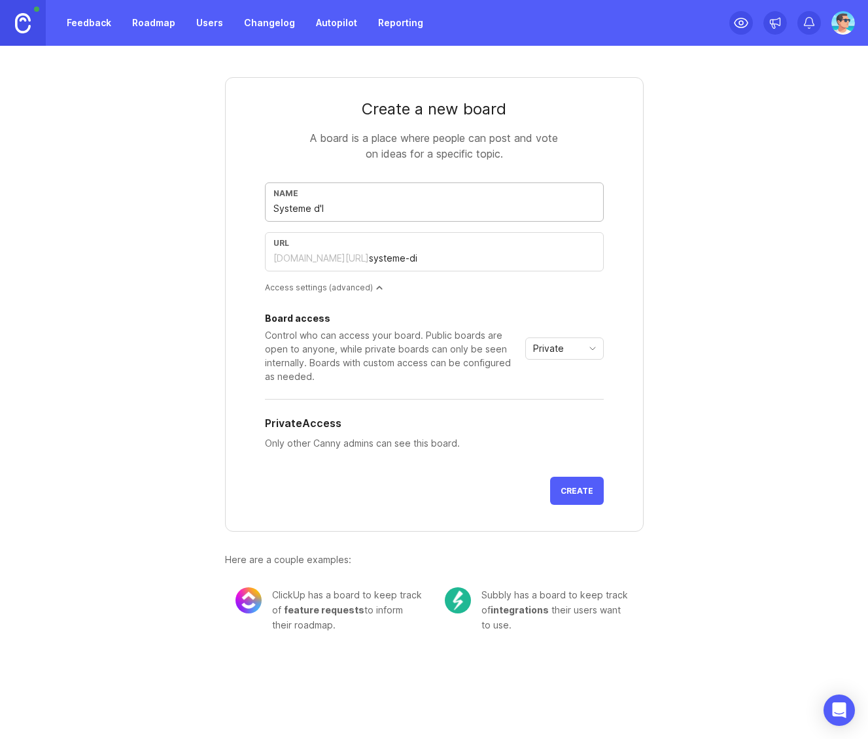
type input "systeme-din"
type input "Systeme d'Inf"
type input "systeme-dinf"
type input "Systeme d'Info"
type input "systeme-dinfo"
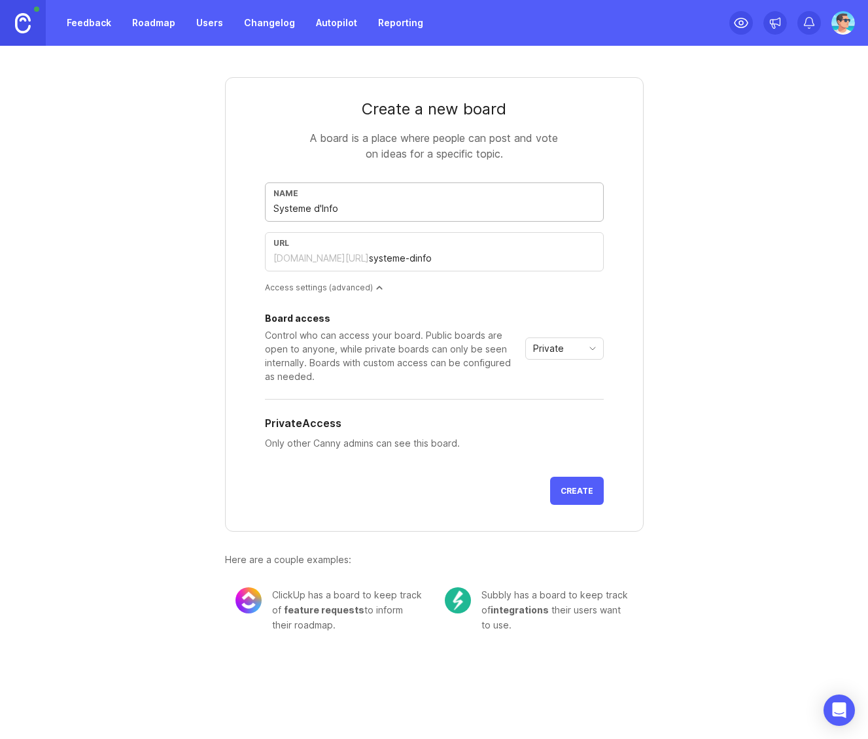
type input "Systeme d'Infor"
type input "systeme-dinfor"
type input "Systeme d'Inform"
type input "systeme-dinform"
type input "Systeme d'Informa"
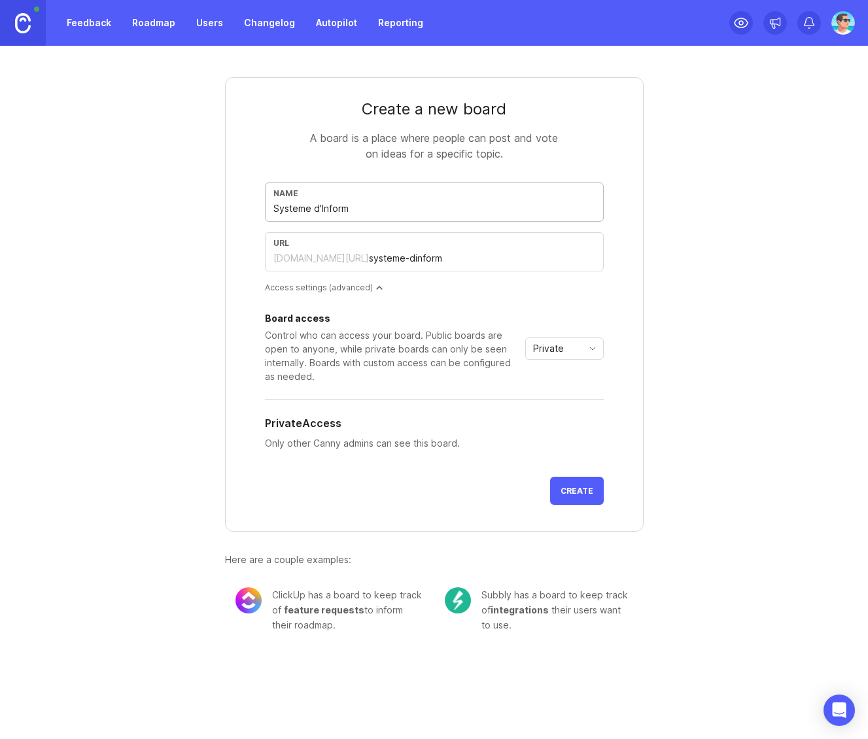
type input "systeme-dinforma"
type input "Systeme d'Informat"
type input "systeme-dinformat"
type input "Systeme d'Informati"
type input "systeme-dinformati"
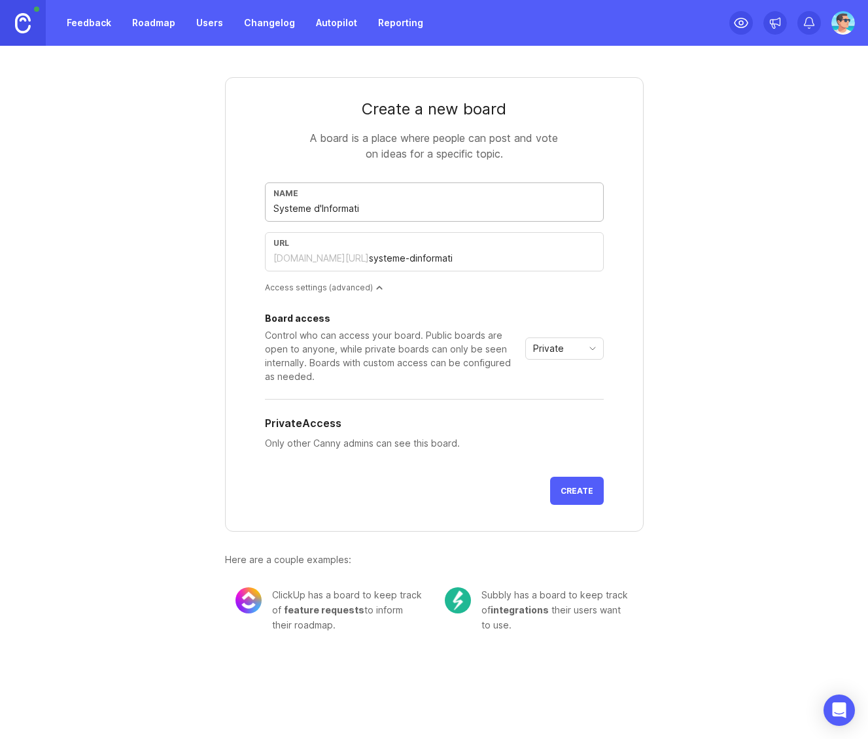
type input "Systeme d'Informatio"
type input "systeme-dinformatio"
type input "Systeme d'Information"
type input "systeme-dinformation"
type input "Systeme d'Information"
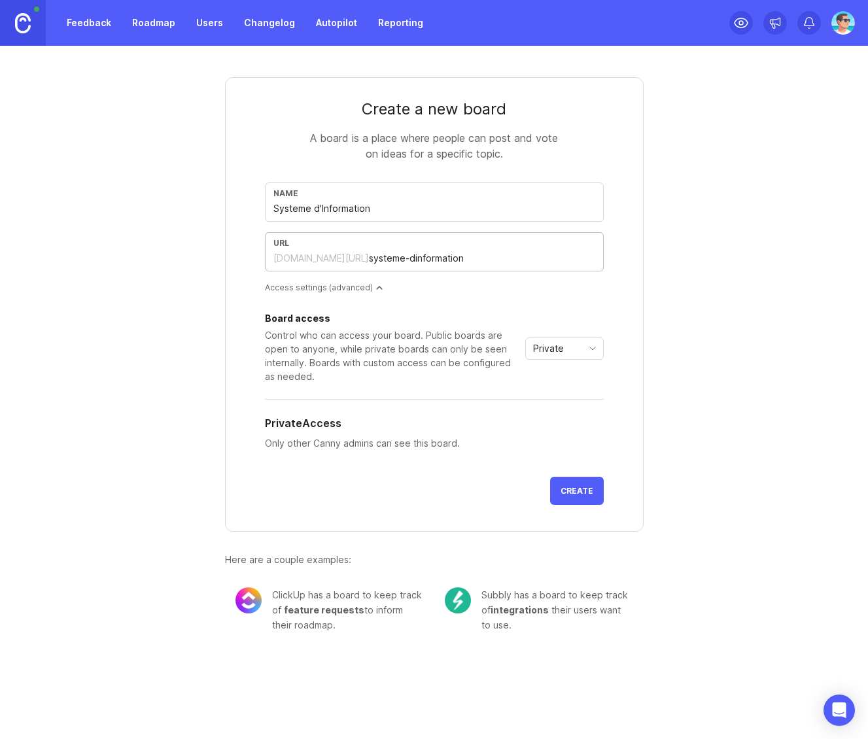
click at [385, 258] on input "systeme-dinformation" at bounding box center [482, 258] width 226 height 14
type input "systeme-information"
click at [654, 260] on div "Create a new board A board is a place where people can post and vote on ideas f…" at bounding box center [434, 349] width 628 height 607
drag, startPoint x: 575, startPoint y: 497, endPoint x: 566, endPoint y: 368, distance: 129.1
click at [558, 406] on form "Create a new board A board is a place where people can post and vote on ideas f…" at bounding box center [434, 304] width 418 height 454
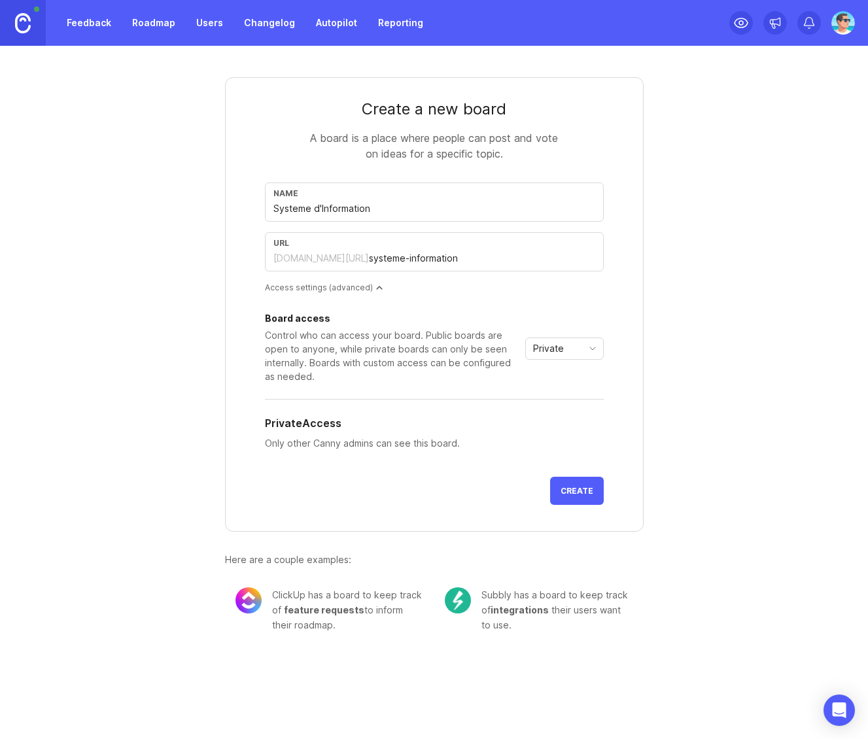
drag, startPoint x: 567, startPoint y: 328, endPoint x: 569, endPoint y: 345, distance: 16.5
click at [567, 329] on div "Board access Control who can access your board. Public boards are open to anyon…" at bounding box center [434, 348] width 339 height 69
click at [570, 347] on div "Private" at bounding box center [554, 348] width 56 height 21
click at [622, 411] on form "Create a new board A board is a place where people can post and vote on ideas f…" at bounding box center [434, 304] width 418 height 454
click at [562, 494] on span "Create" at bounding box center [576, 491] width 33 height 10
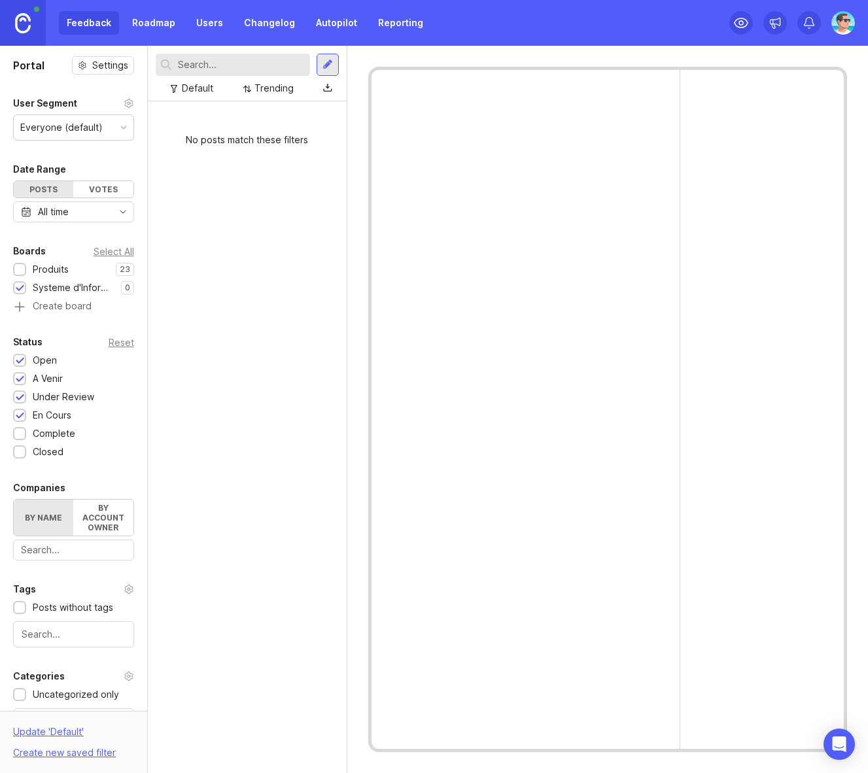
click at [459, 29] on div "Feedback Roadmap Users Changelog Autopilot Reporting" at bounding box center [434, 23] width 868 height 46
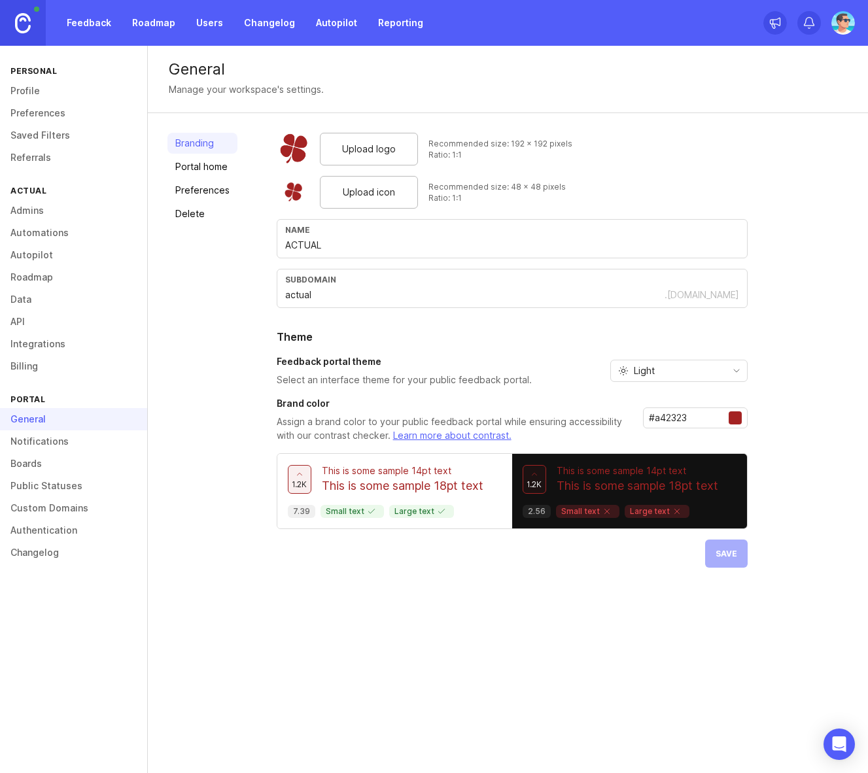
click at [41, 473] on link "Boards" at bounding box center [73, 463] width 147 height 22
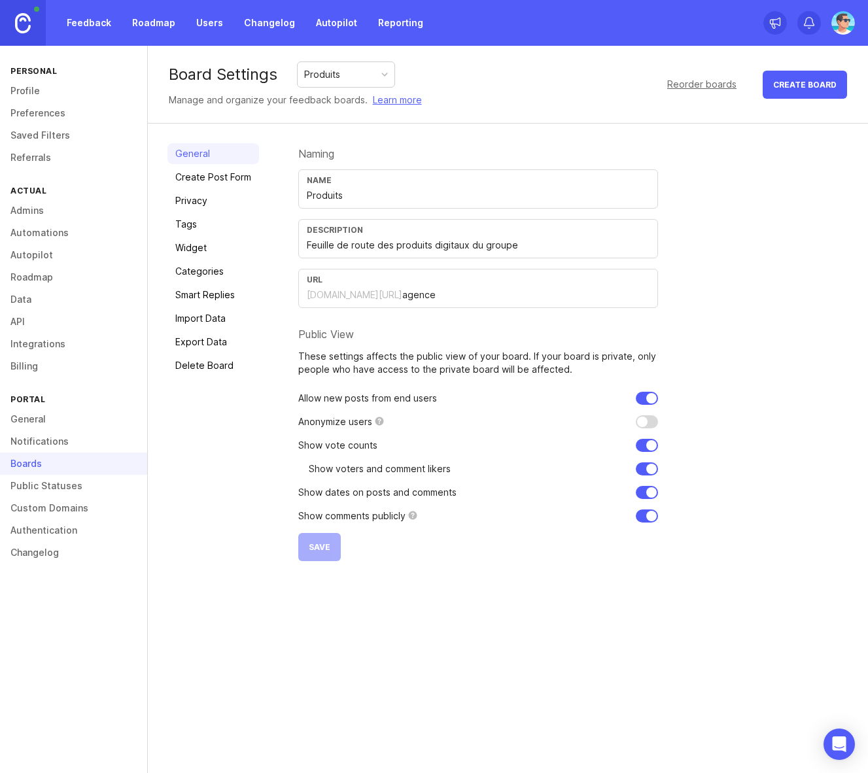
click at [342, 75] on div "Produits" at bounding box center [346, 74] width 97 height 25
click at [220, 365] on link "Delete Board" at bounding box center [213, 365] width 92 height 21
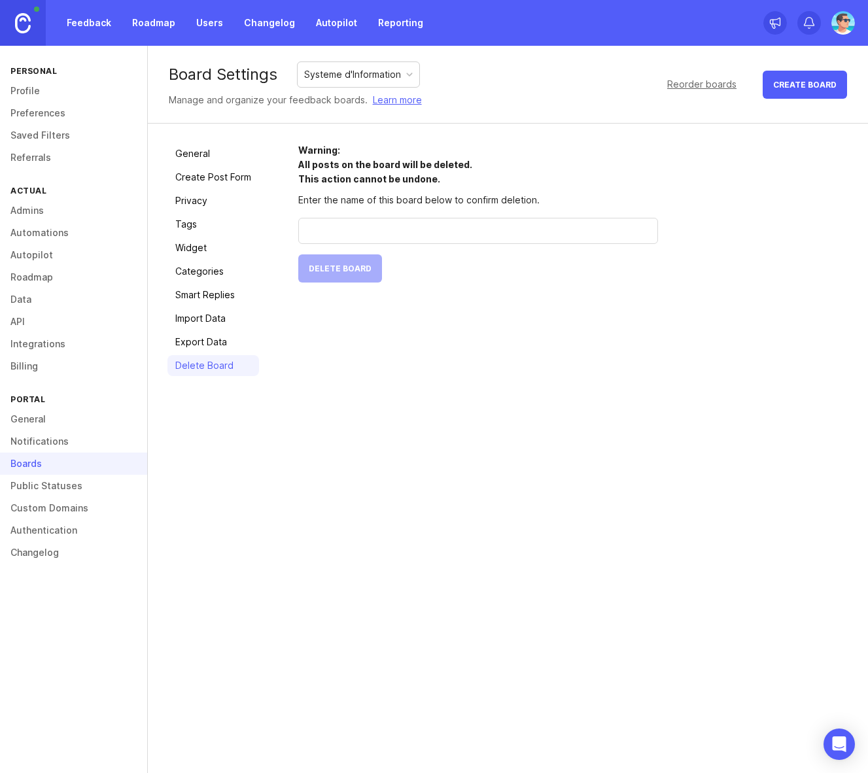
click at [394, 223] on div at bounding box center [478, 231] width 360 height 26
type input "Systeme d'Information"
click at [363, 275] on button "Delete Board" at bounding box center [340, 268] width 84 height 28
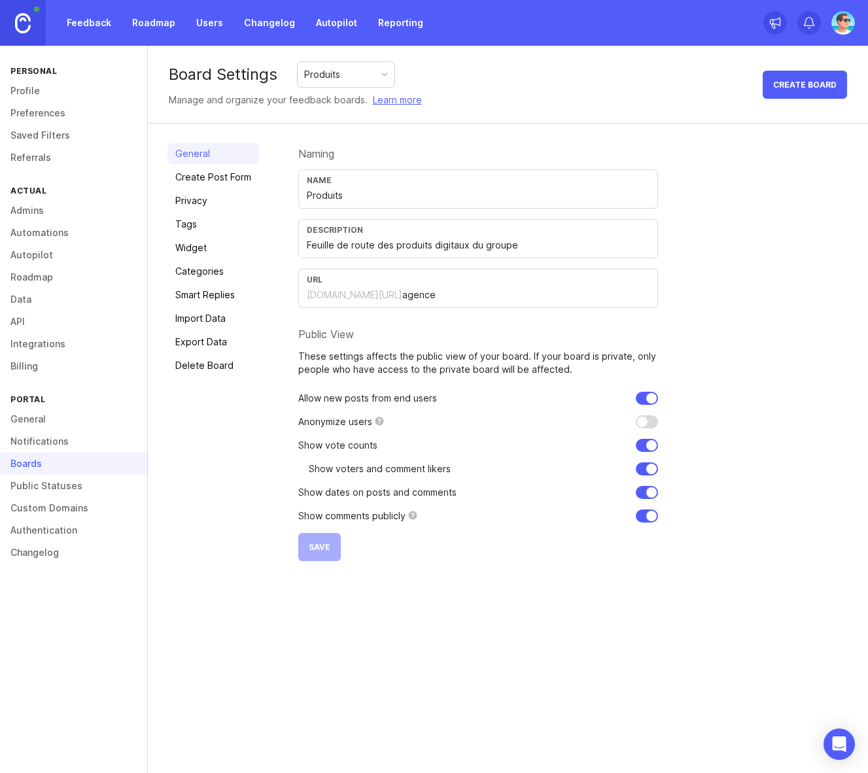
click at [77, 654] on div "Personal Profile Preferences Saved Filters Referrals ACTUAL Admins Automations …" at bounding box center [74, 409] width 148 height 727
click at [505, 26] on div "Feedback Roadmap Users Changelog Autopilot Reporting" at bounding box center [434, 23] width 868 height 46
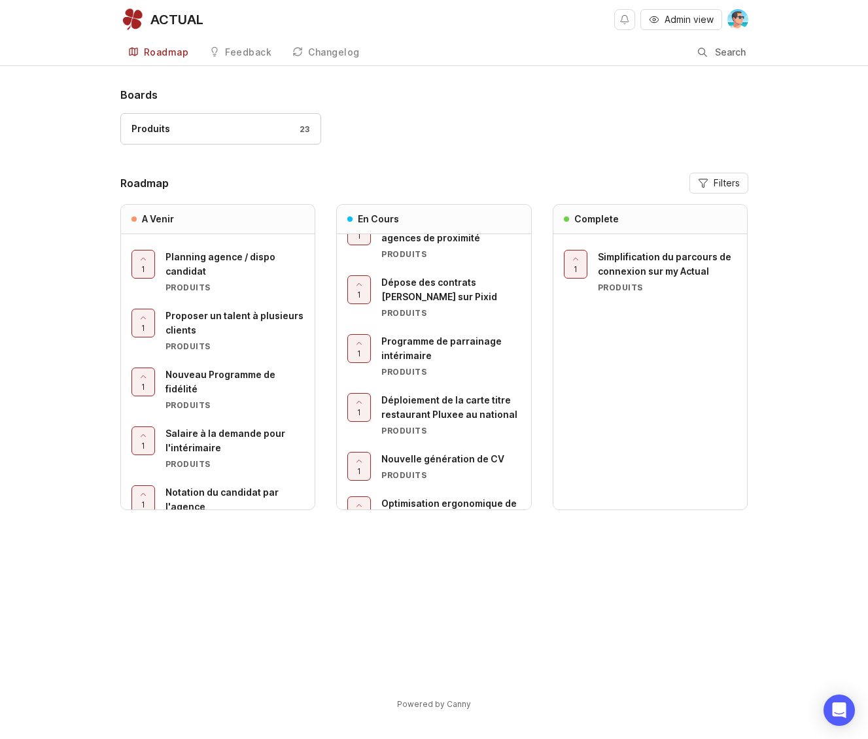
scroll to position [368, 0]
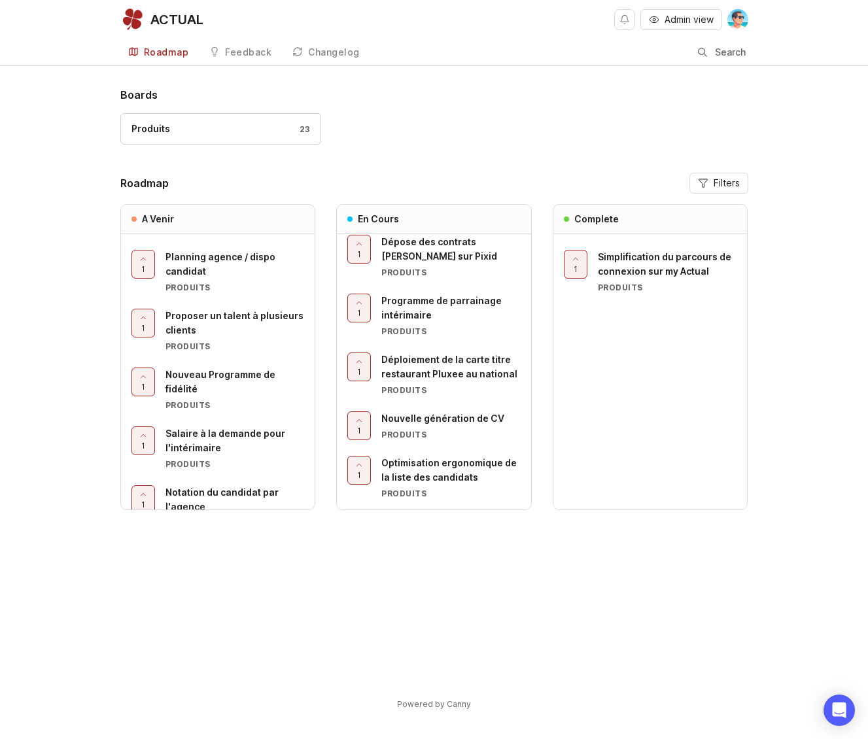
click at [448, 420] on span "Nouvelle génération de CV" at bounding box center [442, 418] width 123 height 11
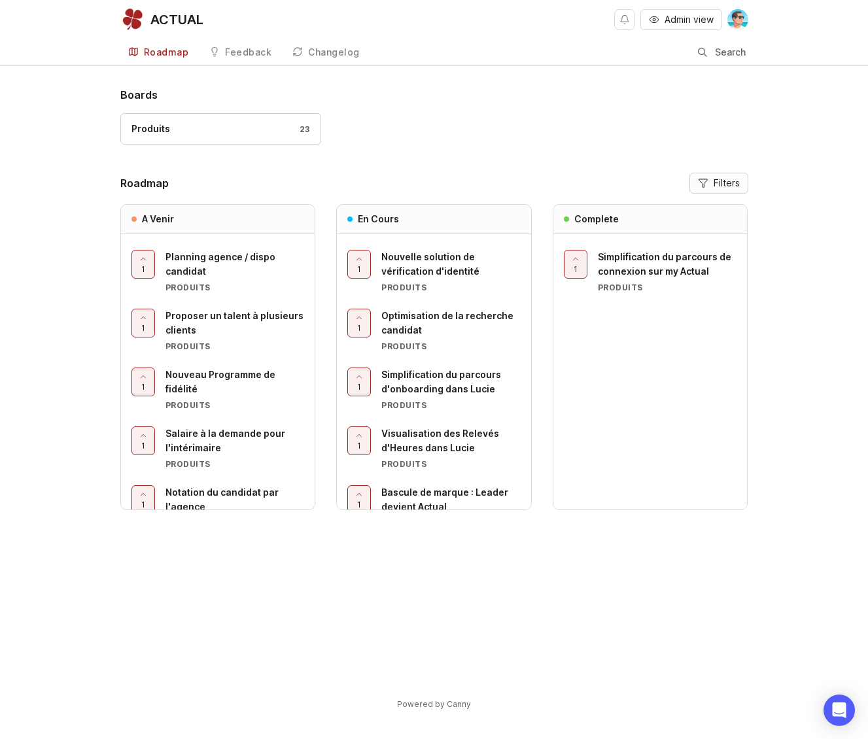
click at [709, 186] on button "Filters" at bounding box center [718, 183] width 59 height 21
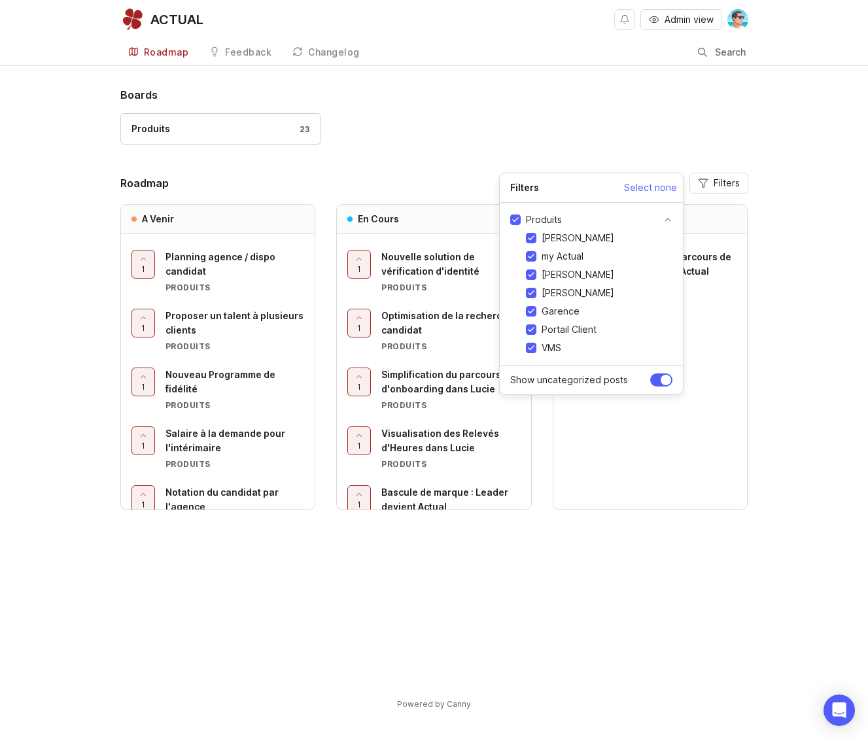
click at [535, 108] on div "Boards Produits 23" at bounding box center [434, 122] width 628 height 70
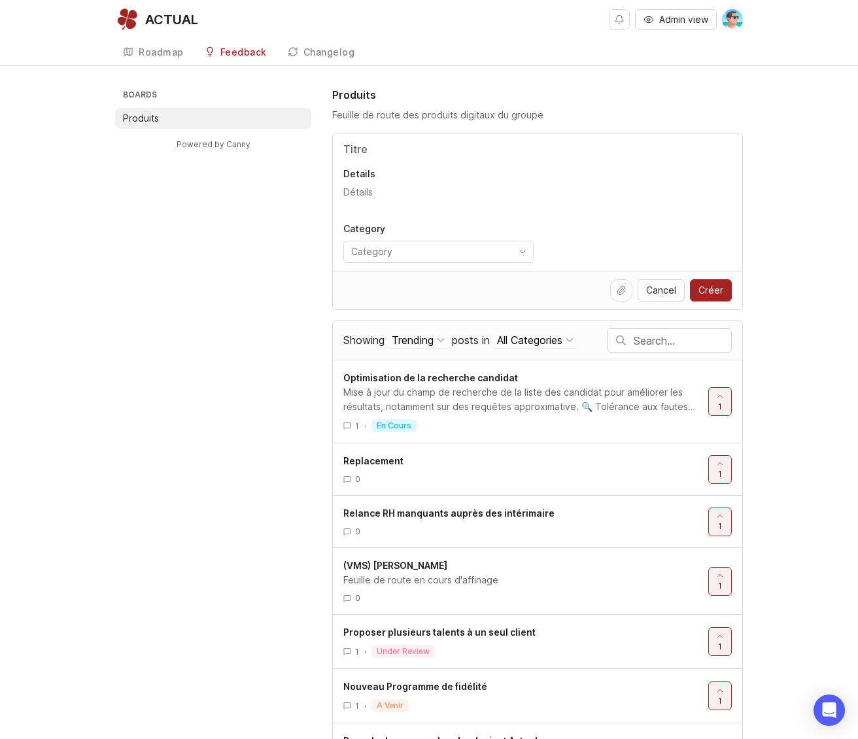
click at [401, 342] on div "Trending" at bounding box center [413, 340] width 42 height 14
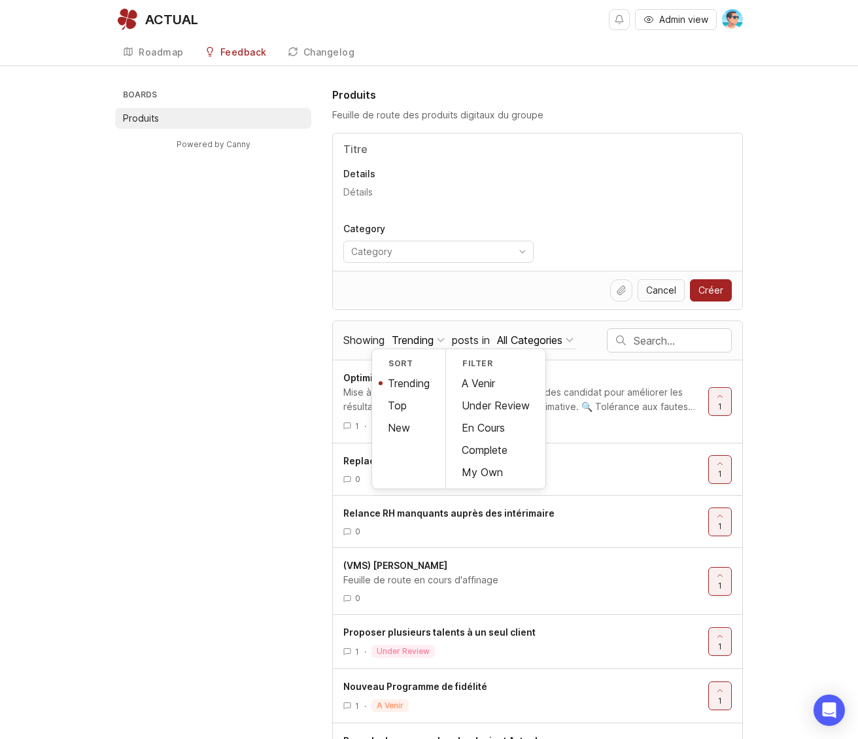
click at [401, 342] on div "Trending" at bounding box center [413, 340] width 42 height 14
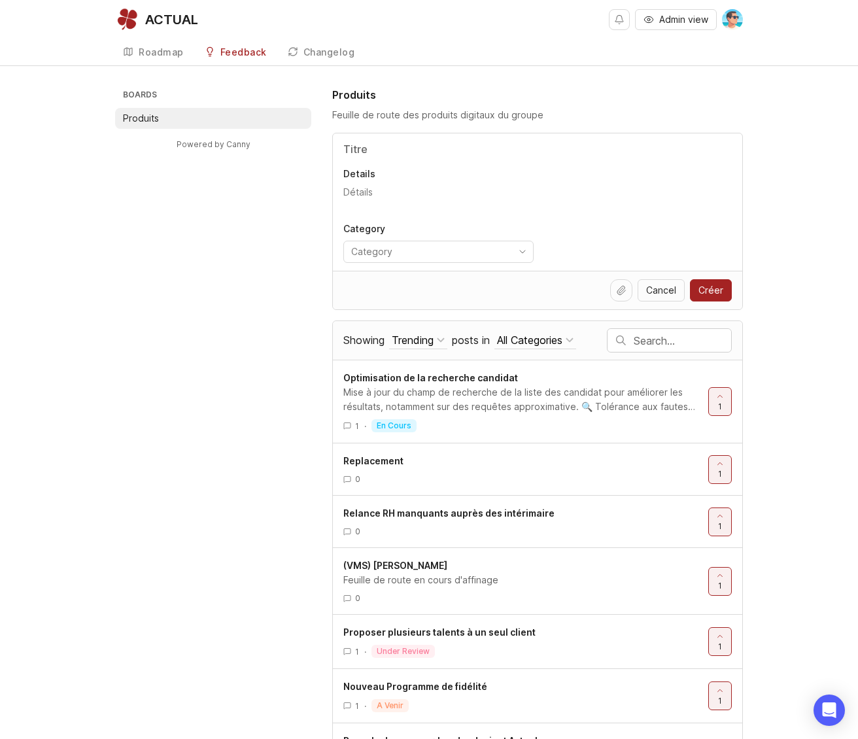
click at [515, 347] on div "All Categories" at bounding box center [529, 340] width 65 height 14
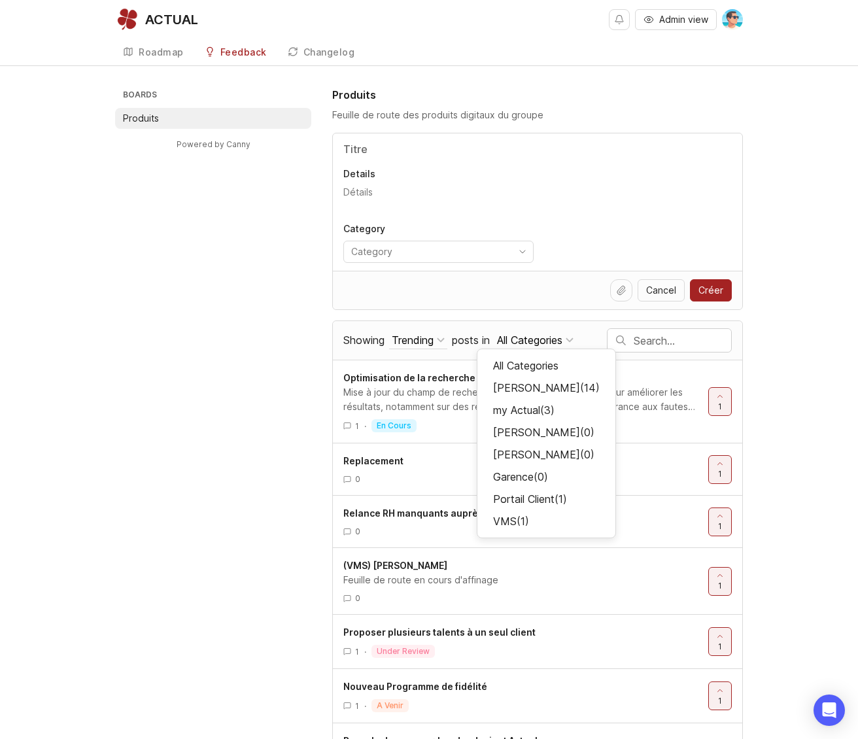
click at [515, 347] on div "All Categories" at bounding box center [529, 340] width 65 height 14
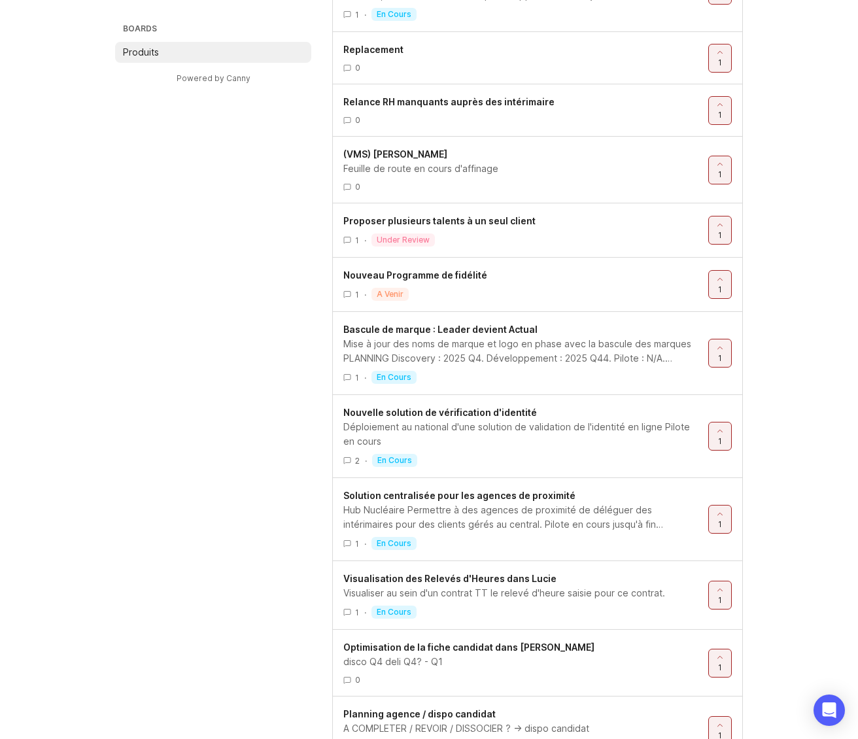
scroll to position [442, 0]
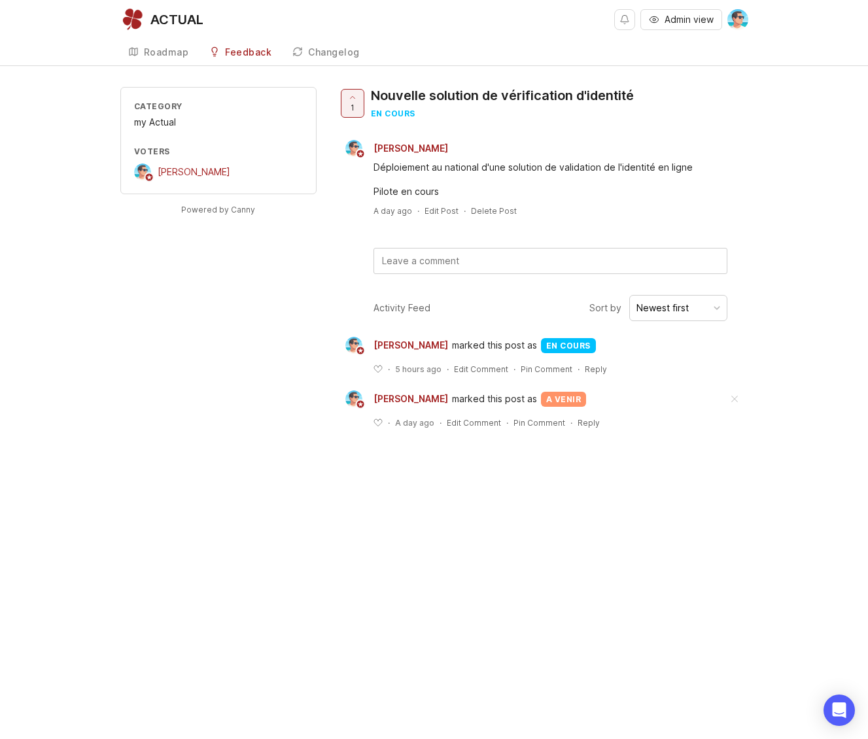
click at [311, 51] on div "Changelog" at bounding box center [334, 52] width 52 height 9
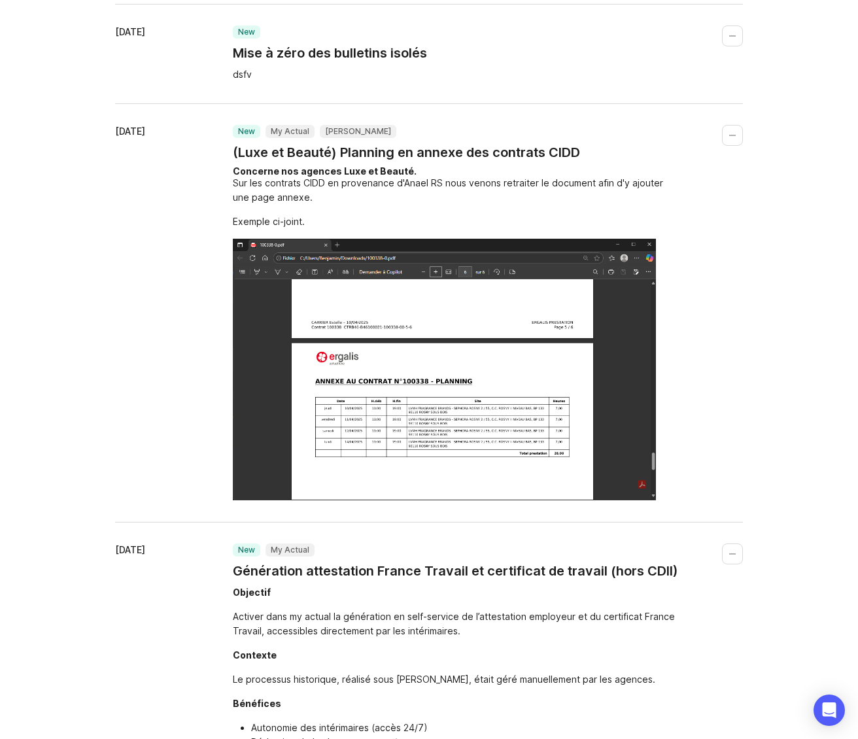
scroll to position [392, 0]
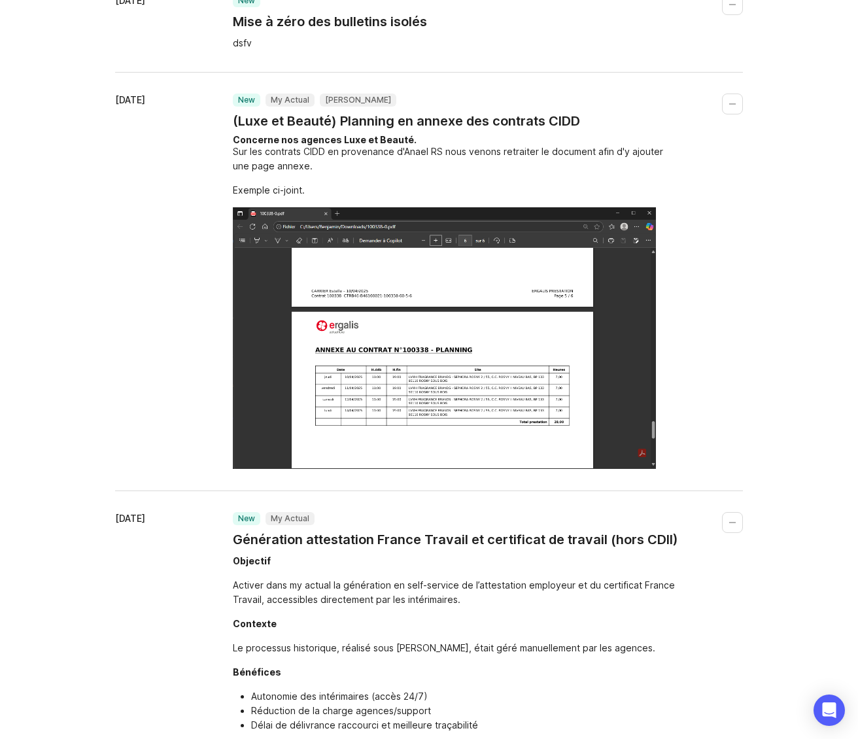
click at [264, 350] on img at bounding box center [444, 338] width 423 height 262
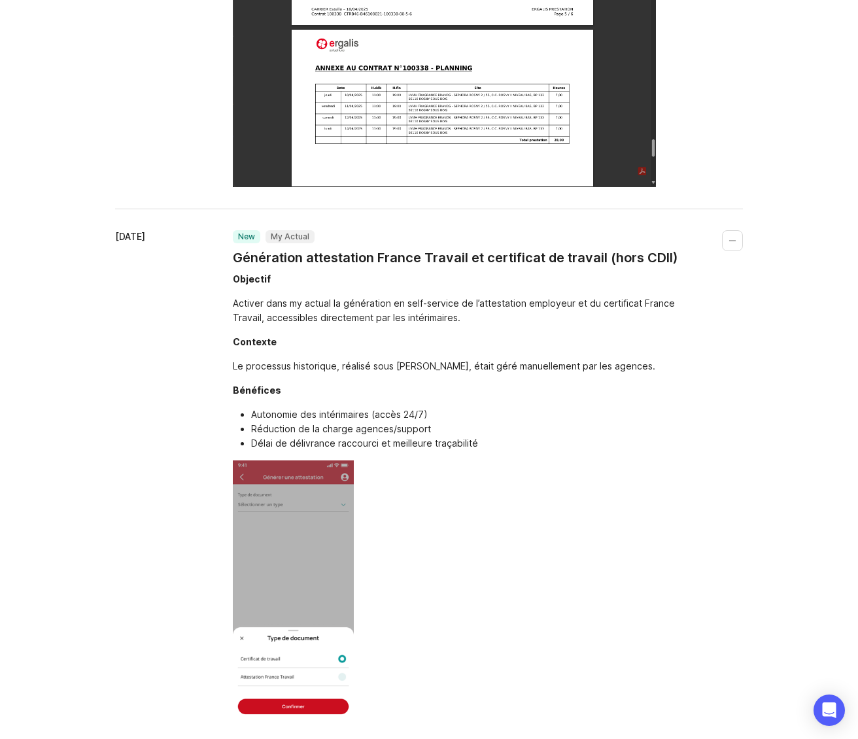
scroll to position [685, 0]
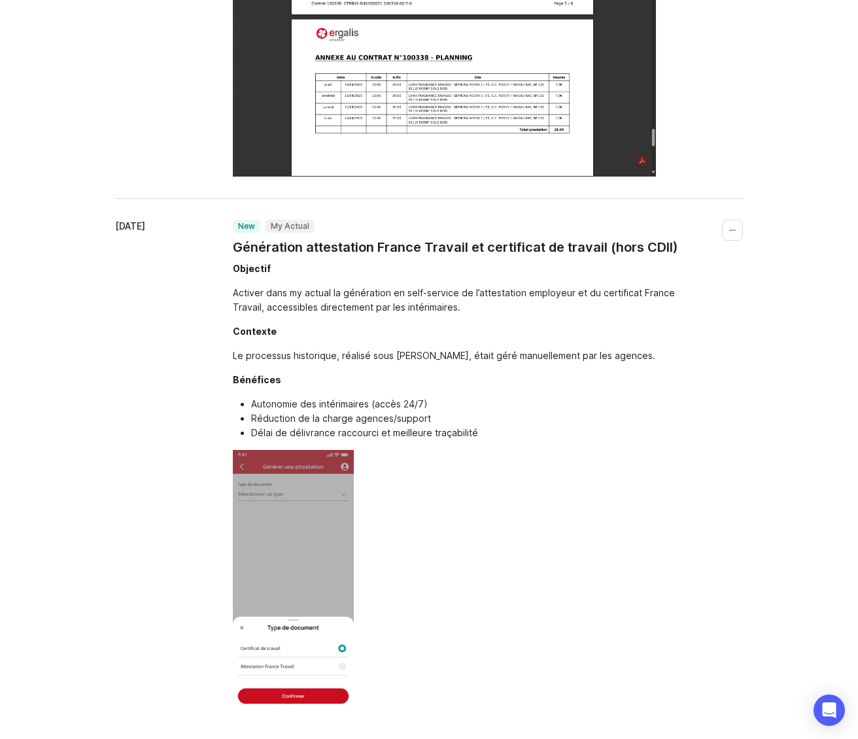
click at [289, 562] on img at bounding box center [293, 581] width 121 height 262
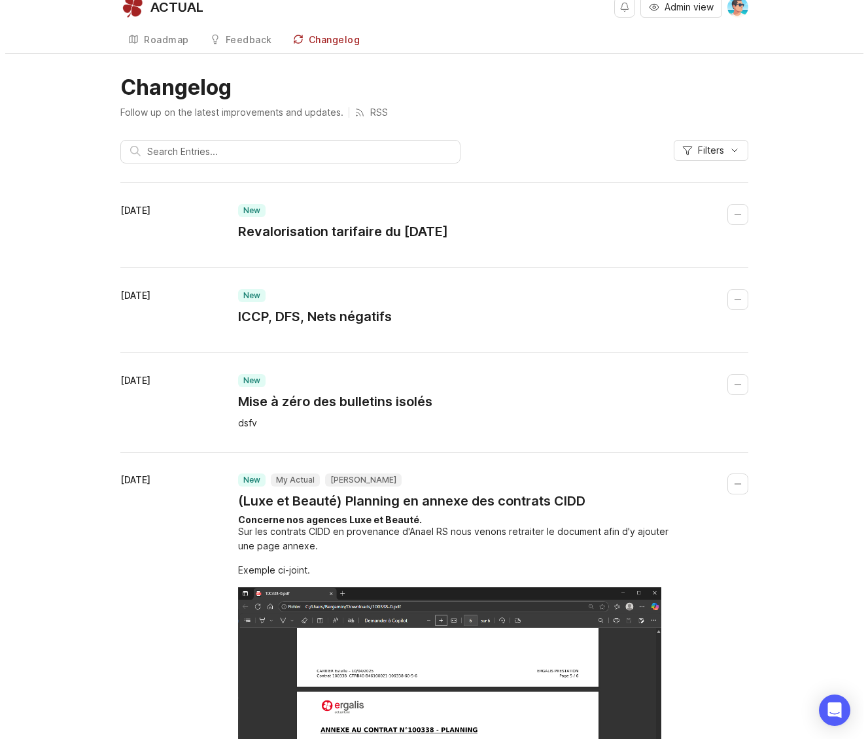
scroll to position [0, 0]
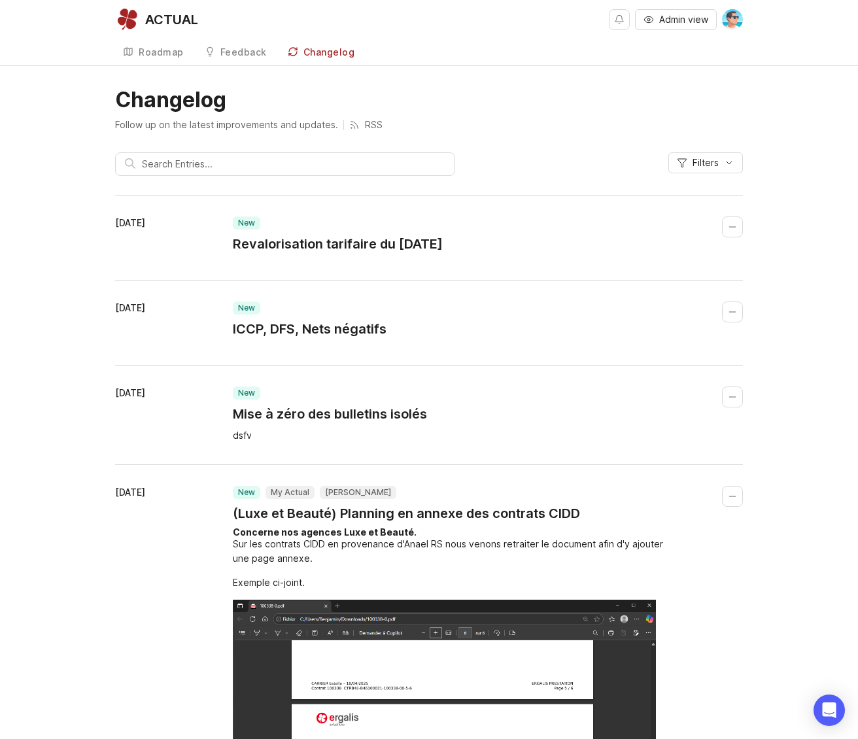
click at [173, 57] on div "Roadmap" at bounding box center [161, 52] width 45 height 9
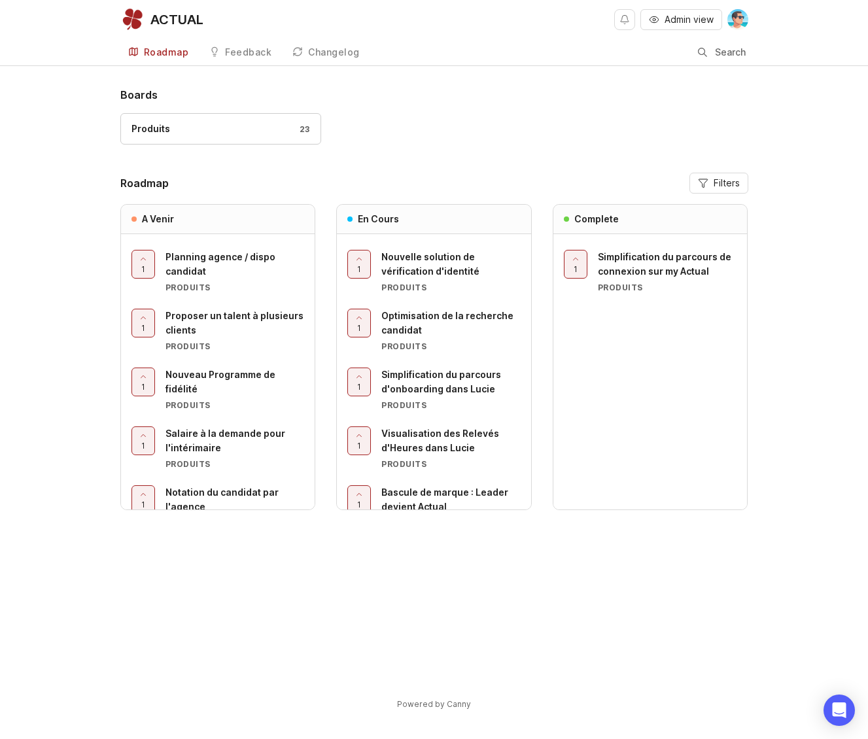
click at [505, 602] on div "Boards Produits 23 Roadmap Filters A Venir 1 Planning agence / dispo candidat P…" at bounding box center [434, 388] width 628 height 602
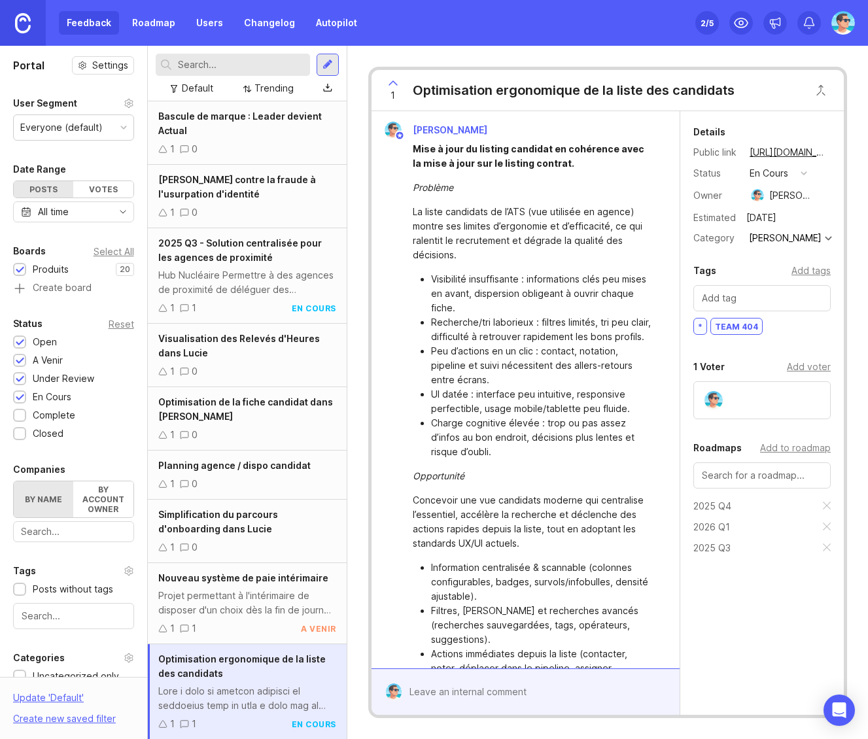
scroll to position [691, 0]
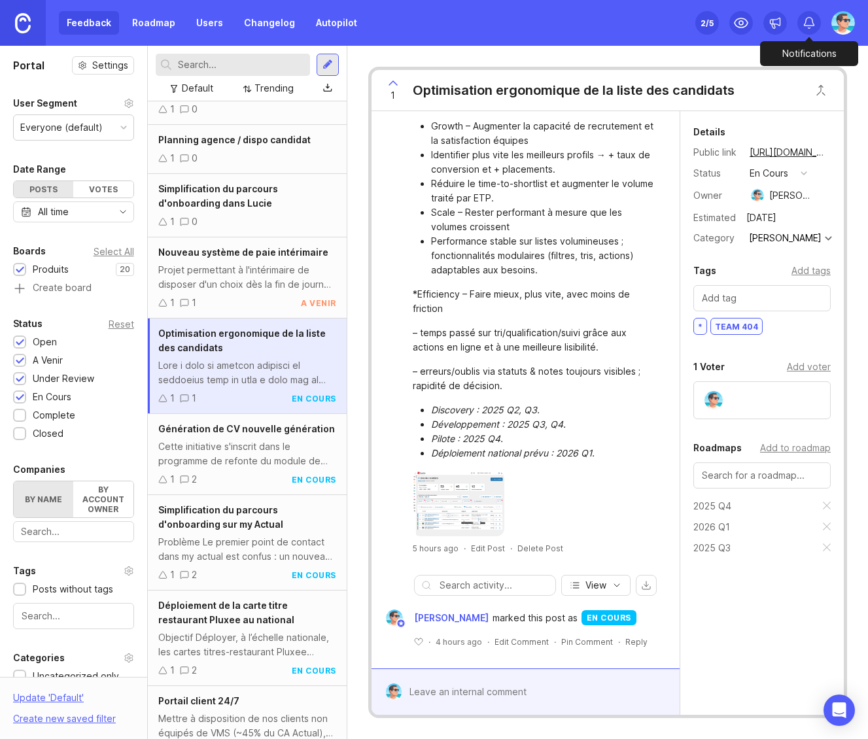
click at [804, 26] on icon at bounding box center [808, 22] width 13 height 13
click at [849, 26] on img at bounding box center [843, 23] width 24 height 24
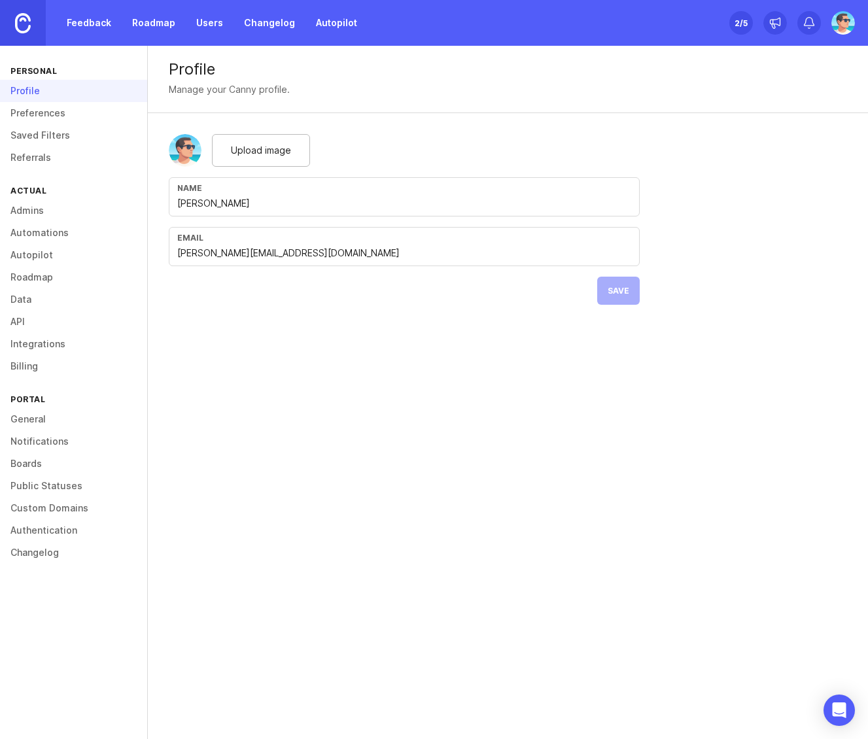
click at [37, 530] on link "Authentication" at bounding box center [73, 530] width 147 height 22
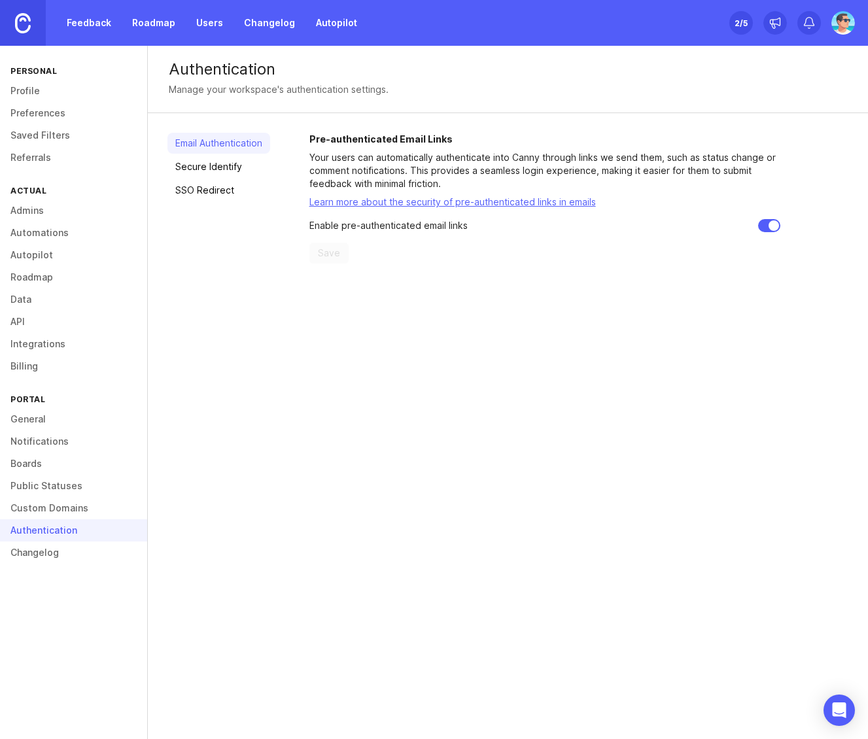
click at [214, 169] on link "Secure Identify" at bounding box center [218, 166] width 103 height 21
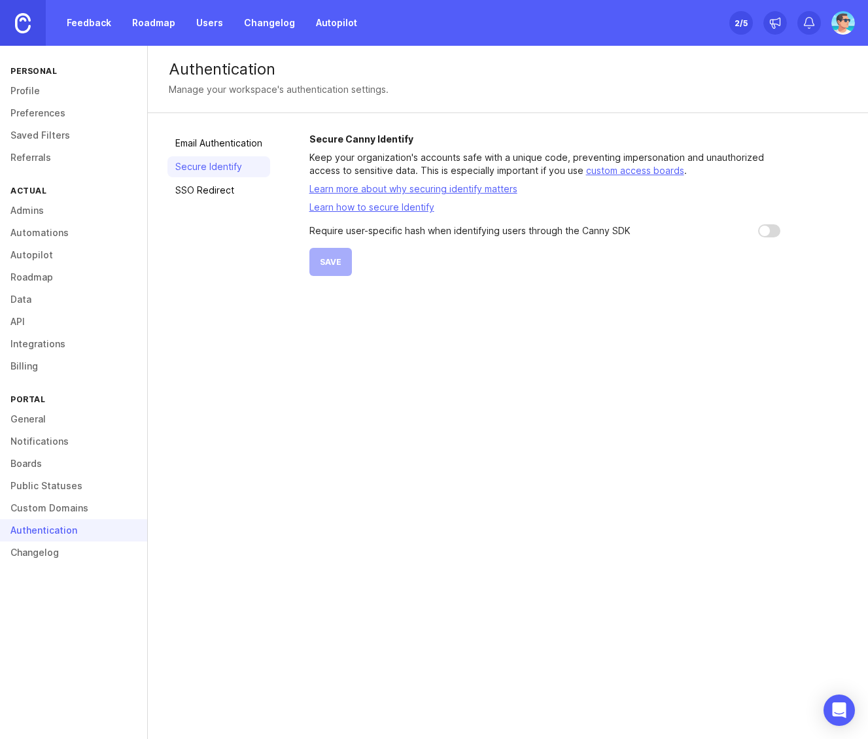
click at [210, 188] on link "SSO Redirect" at bounding box center [218, 190] width 103 height 21
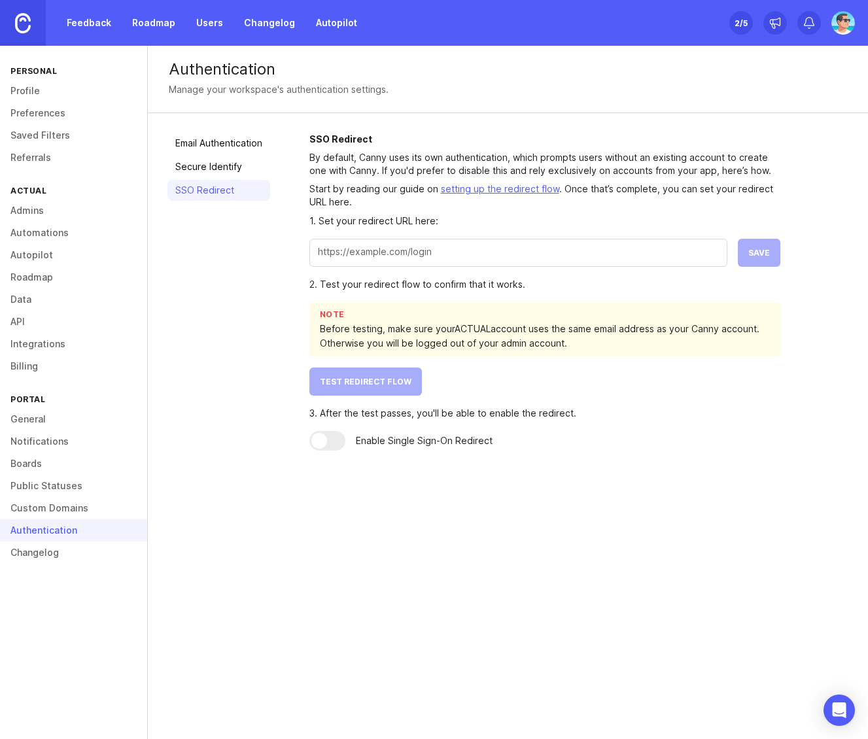
click at [32, 322] on link "API" at bounding box center [73, 322] width 147 height 22
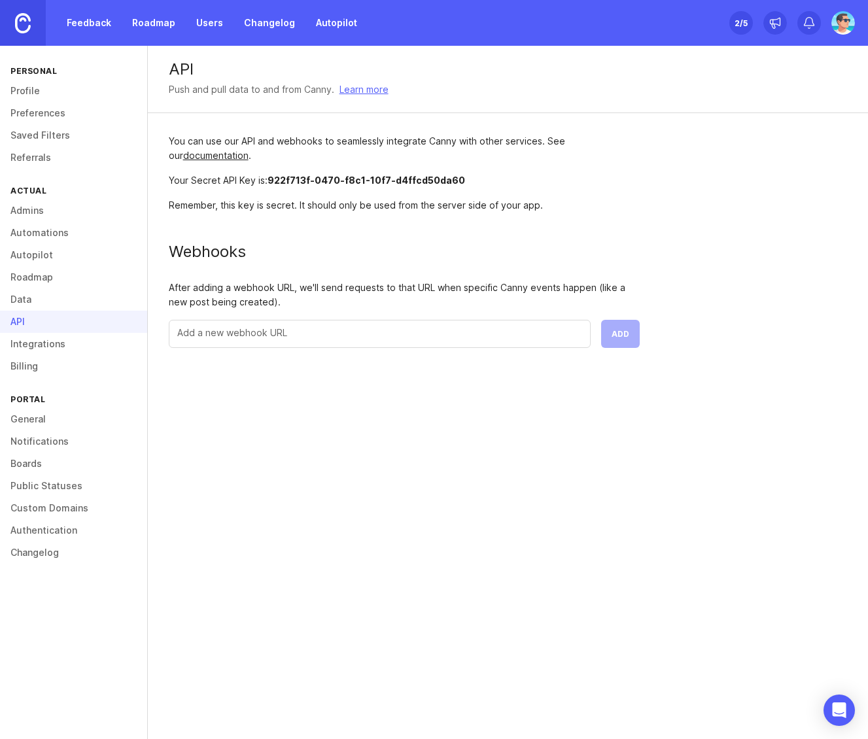
click at [591, 524] on div "API Push and pull data to and from Canny. Learn more You can use our API and we…" at bounding box center [508, 392] width 720 height 693
